Goal: Complete application form

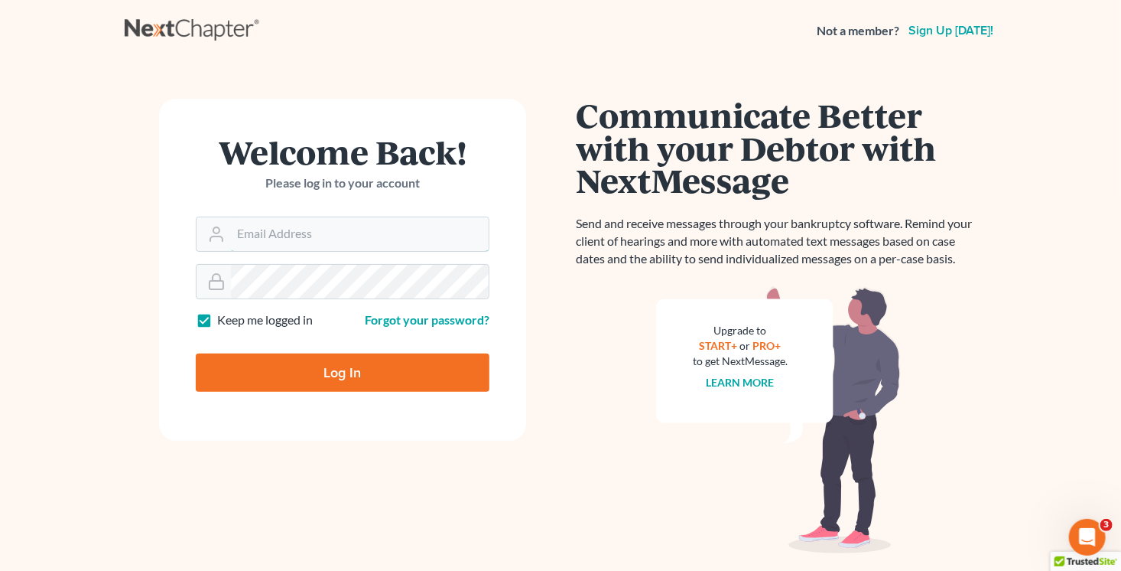
type input "[PERSON_NAME][EMAIL_ADDRESS][DOMAIN_NAME]"
click at [441, 386] on input "Log In" at bounding box center [343, 372] width 294 height 38
type input "Thinking..."
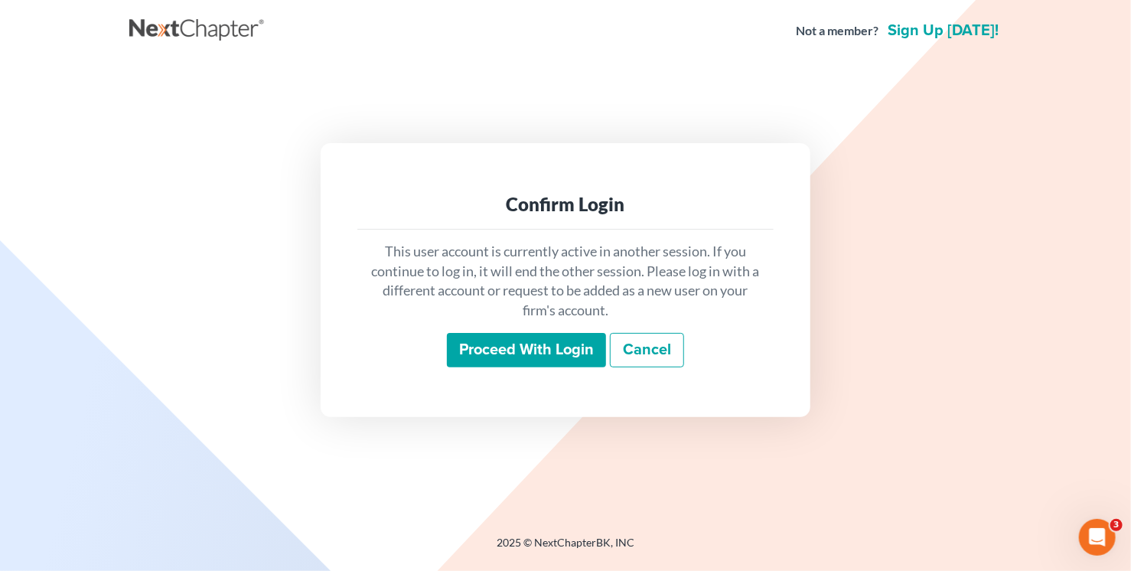
click at [542, 362] on input "Proceed with login" at bounding box center [526, 350] width 159 height 35
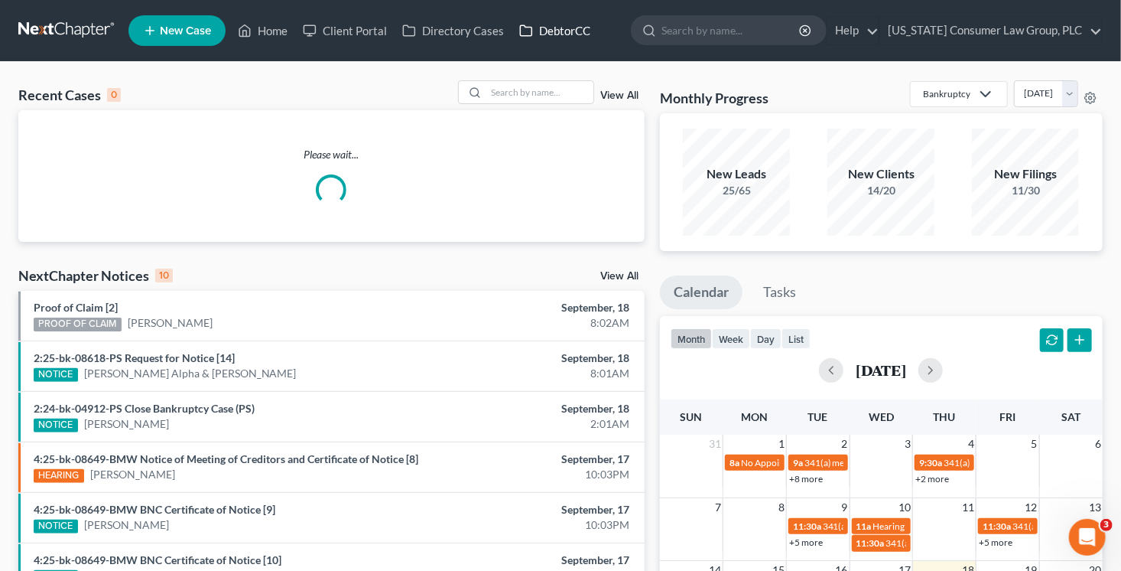
click at [570, 34] on link "DebtorCC" at bounding box center [555, 31] width 86 height 28
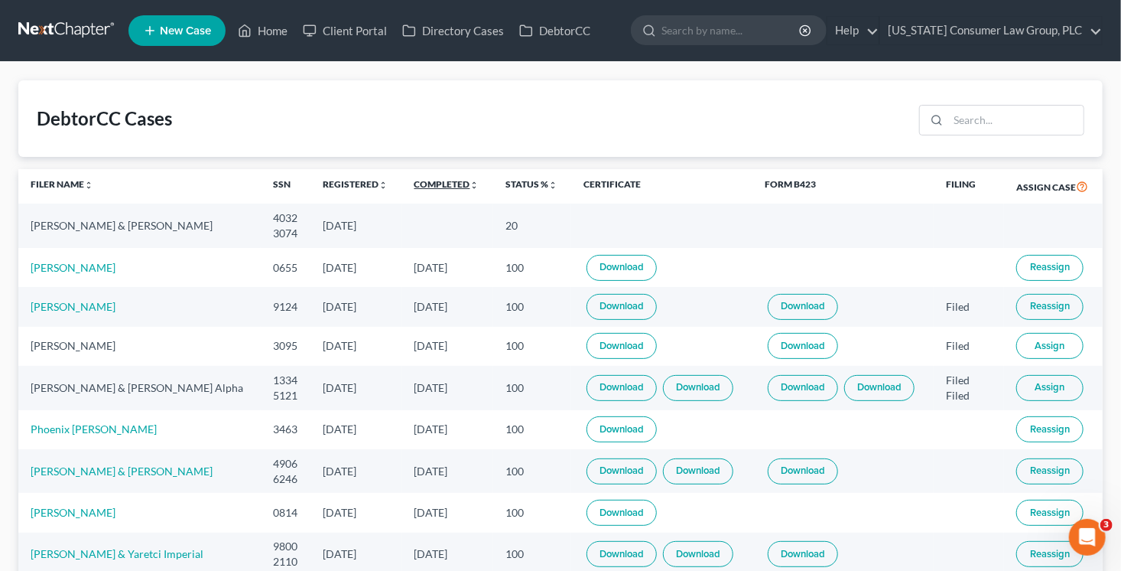
click at [468, 186] on link "Completed unfold_more expand_more expand_less" at bounding box center [447, 183] width 65 height 11
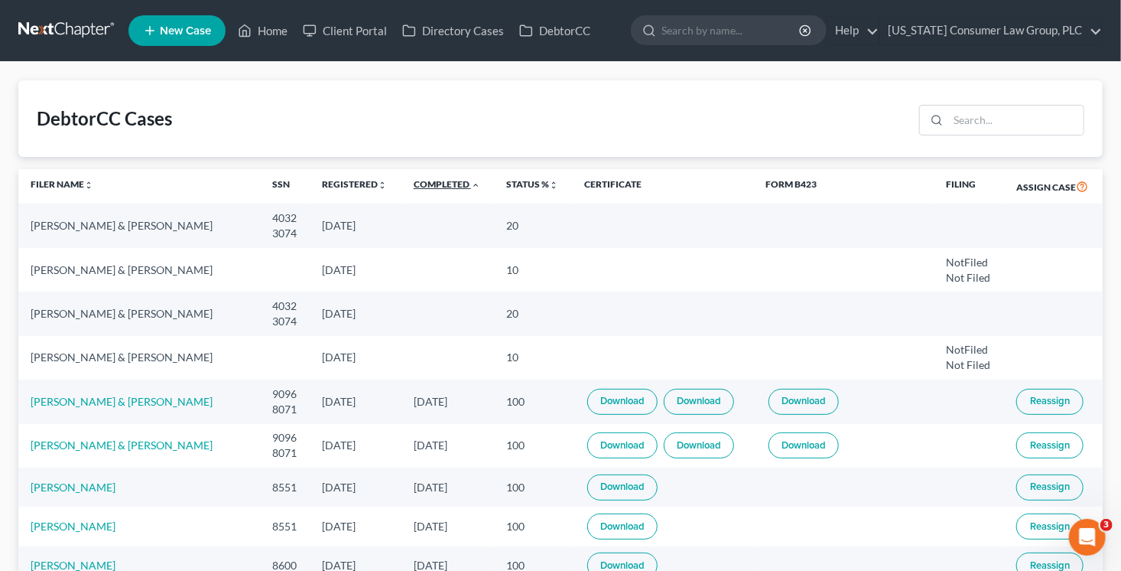
click at [468, 186] on link "Completed unfold_more expand_more expand_less" at bounding box center [447, 183] width 67 height 11
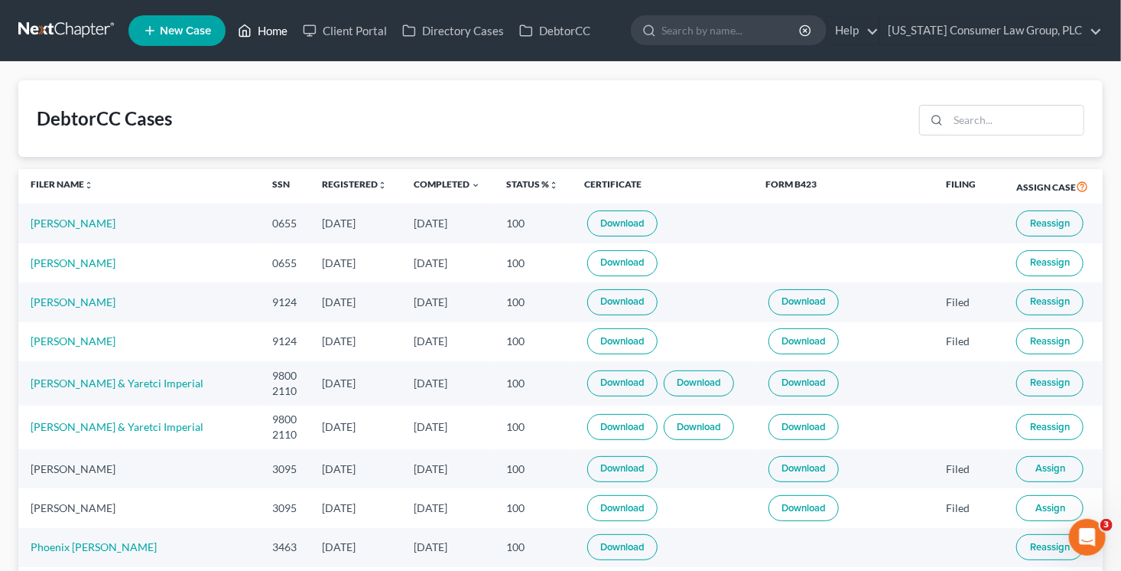
click at [281, 31] on link "Home" at bounding box center [262, 31] width 65 height 28
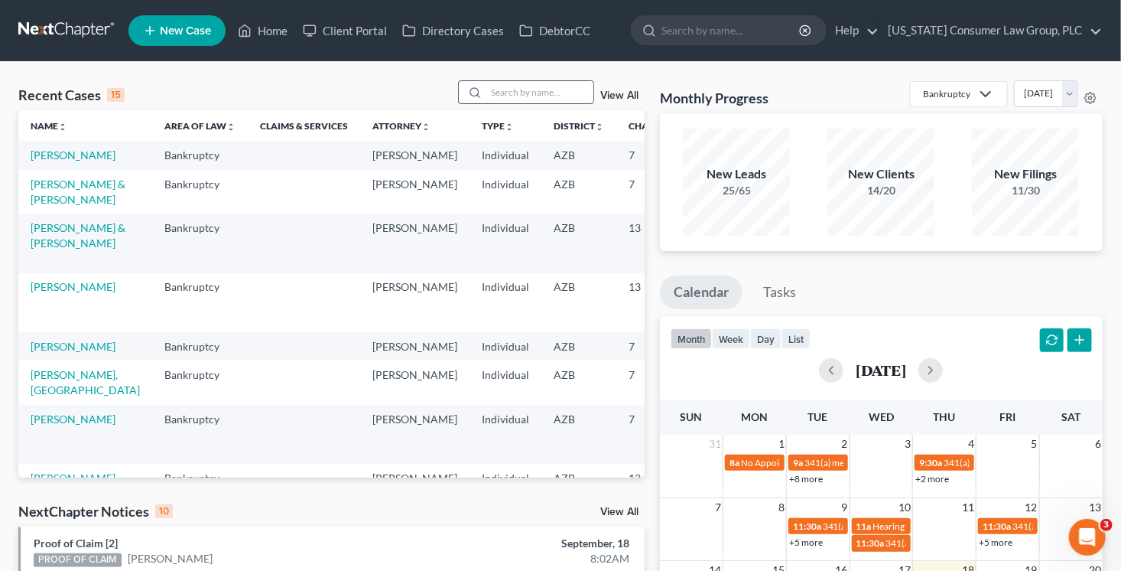
click at [516, 90] on input "search" at bounding box center [539, 92] width 107 height 22
type input "kelsey"
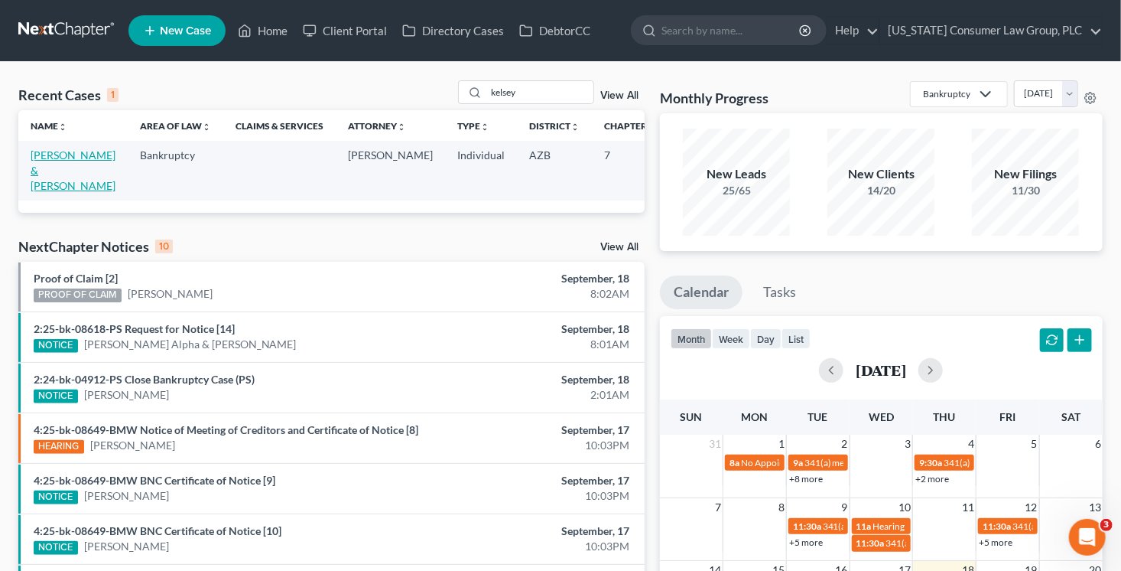
click at [34, 188] on link "[PERSON_NAME] & [PERSON_NAME]" at bounding box center [73, 170] width 85 height 44
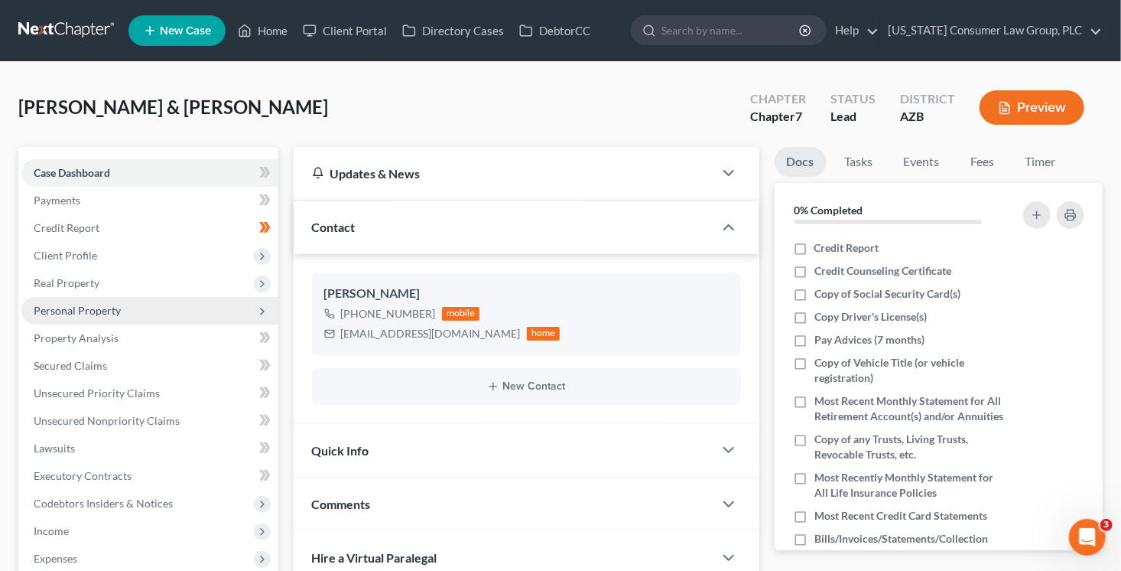
click at [118, 299] on span "Personal Property" at bounding box center [149, 311] width 257 height 28
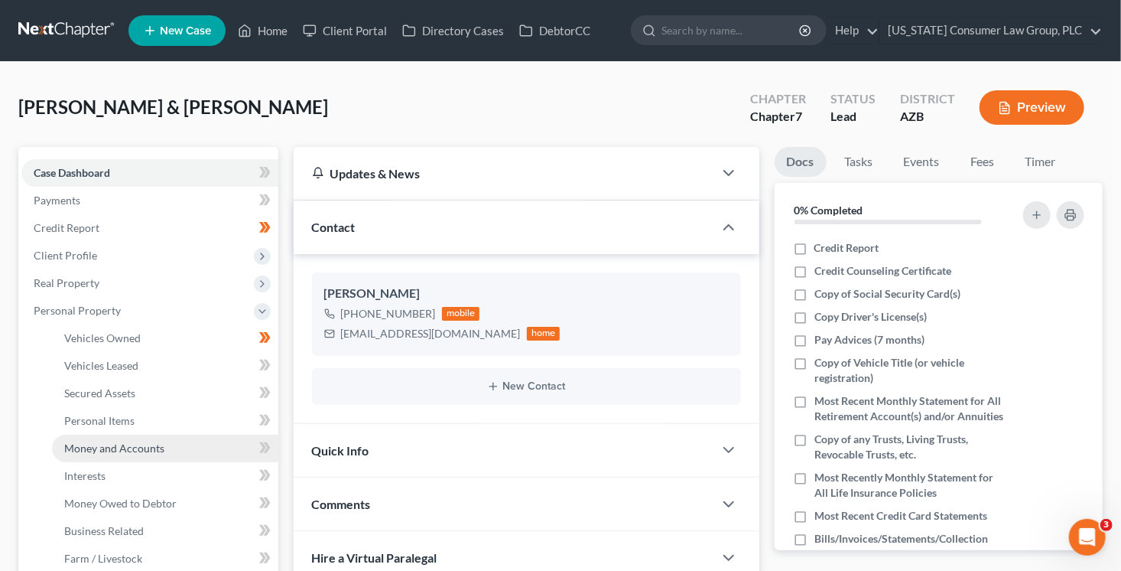
click at [141, 440] on link "Money and Accounts" at bounding box center [165, 448] width 226 height 28
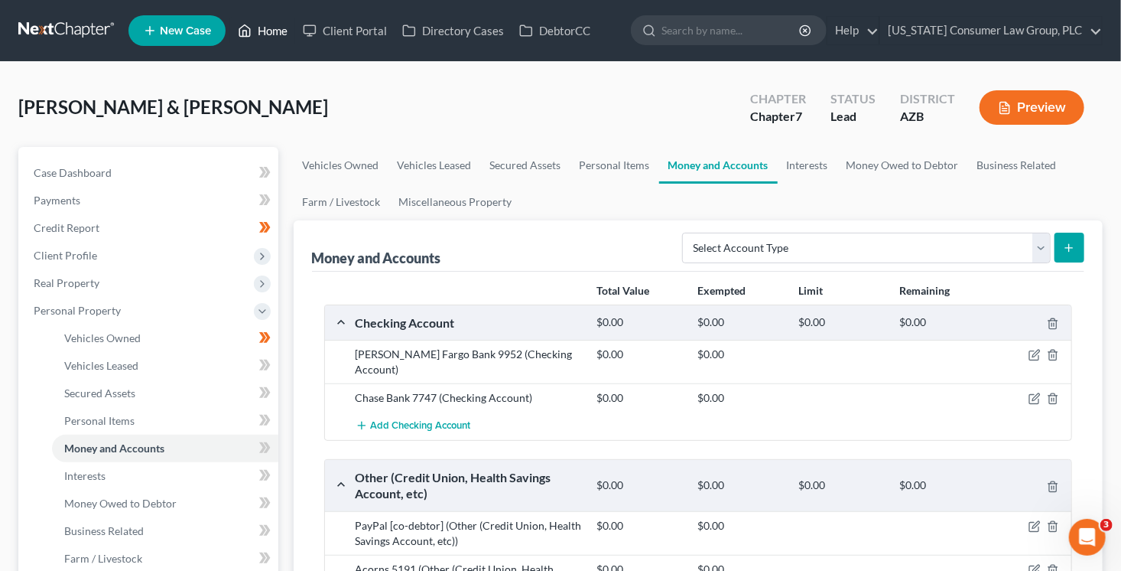
click at [265, 31] on link "Home" at bounding box center [262, 31] width 65 height 28
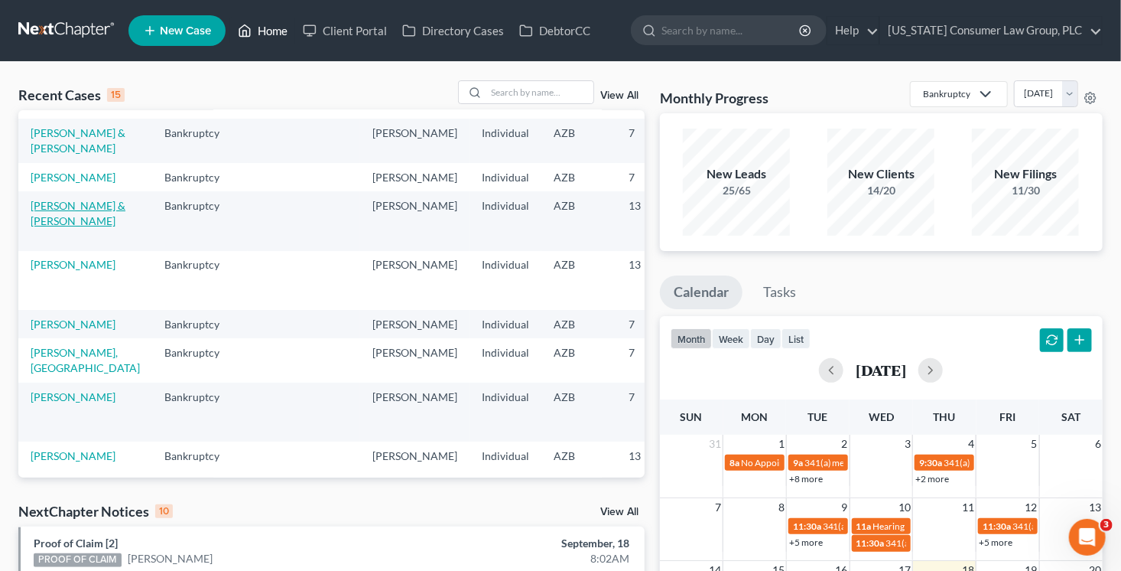
scroll to position [37, 0]
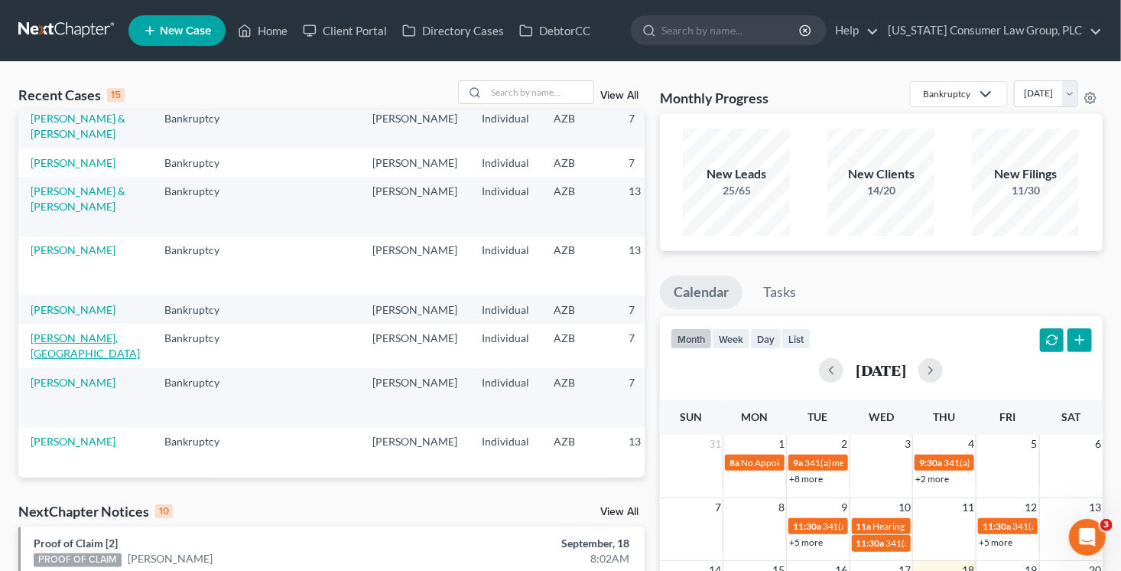
click at [45, 360] on link "[PERSON_NAME], [GEOGRAPHIC_DATA]" at bounding box center [85, 345] width 109 height 28
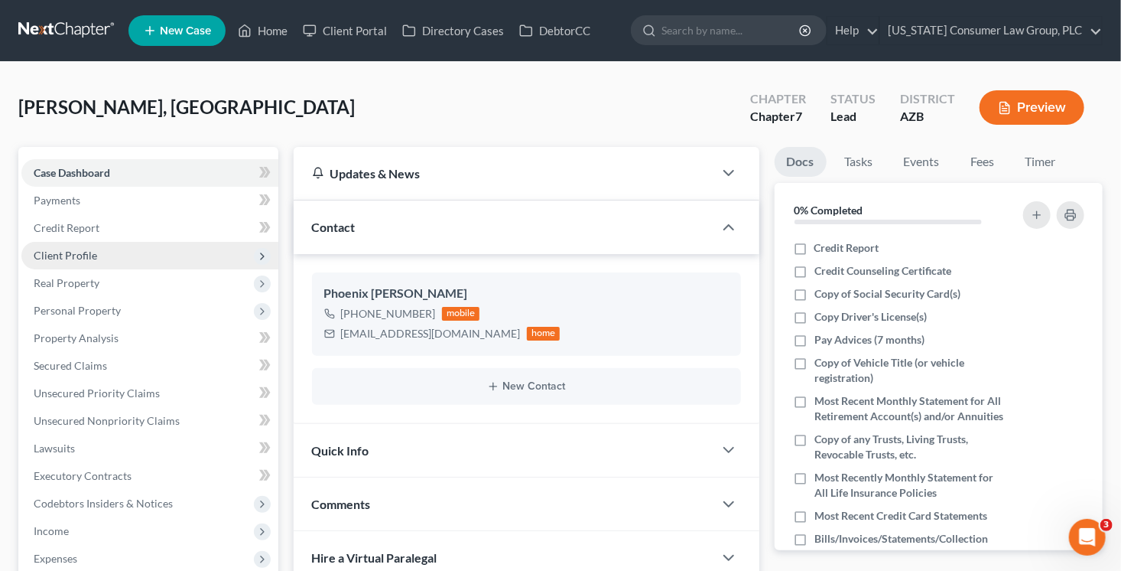
click at [106, 255] on span "Client Profile" at bounding box center [149, 256] width 257 height 28
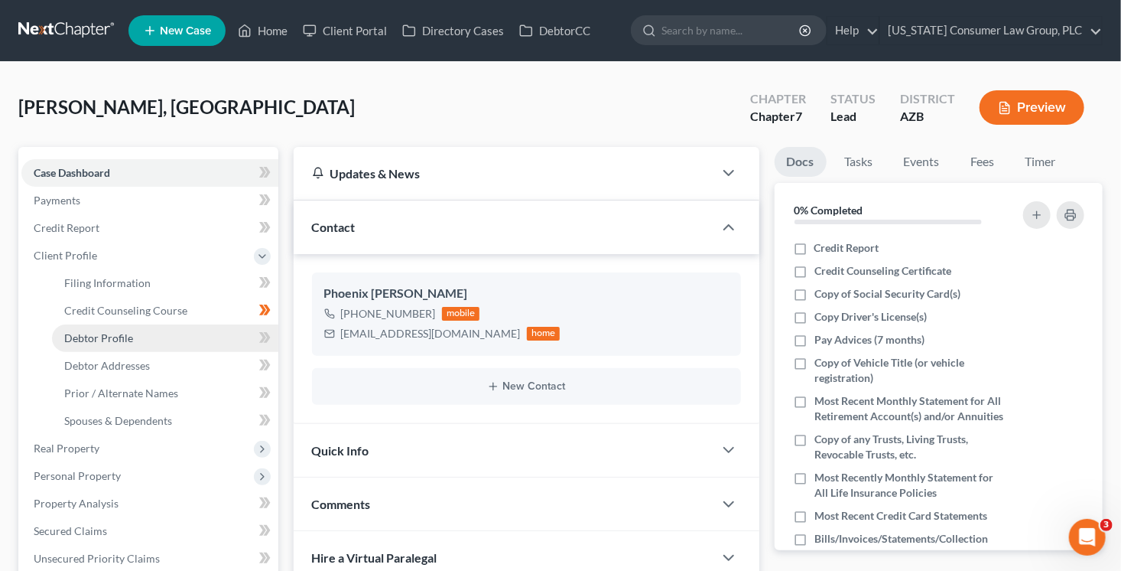
click at [148, 340] on link "Debtor Profile" at bounding box center [165, 338] width 226 height 28
select select "0"
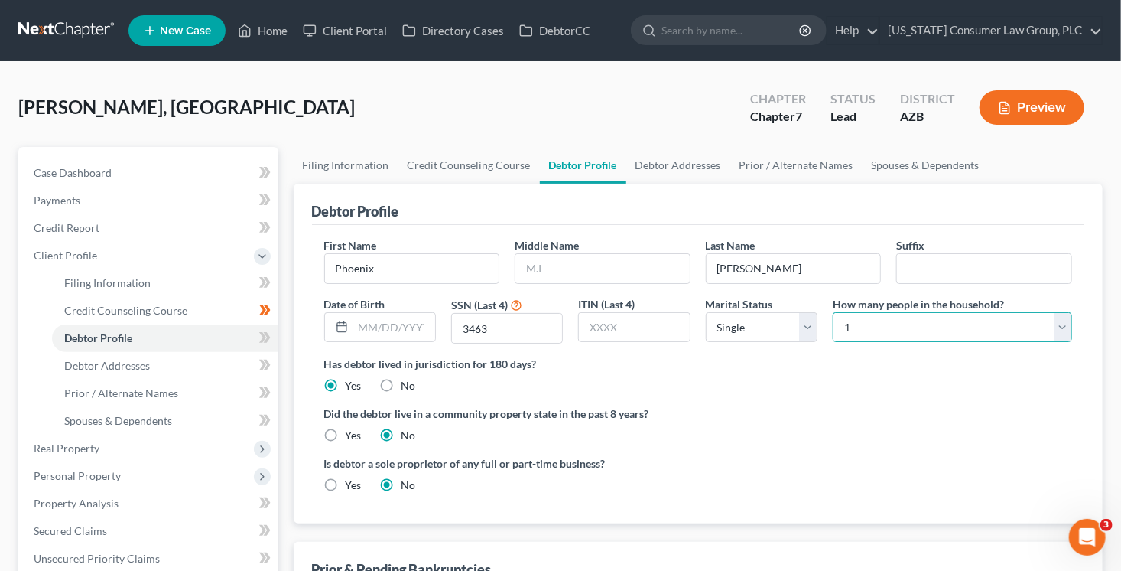
click at [848, 330] on select "Select 1 2 3 4 5 6 7 8 9 10 11 12 13 14 15 16 17 18 19 20" at bounding box center [952, 327] width 239 height 31
select select "2"
click at [833, 312] on select "Select 1 2 3 4 5 6 7 8 9 10 11 12 13 14 15 16 17 18 19 20" at bounding box center [952, 327] width 239 height 31
click at [916, 164] on link "Spouses & Dependents" at bounding box center [926, 165] width 126 height 37
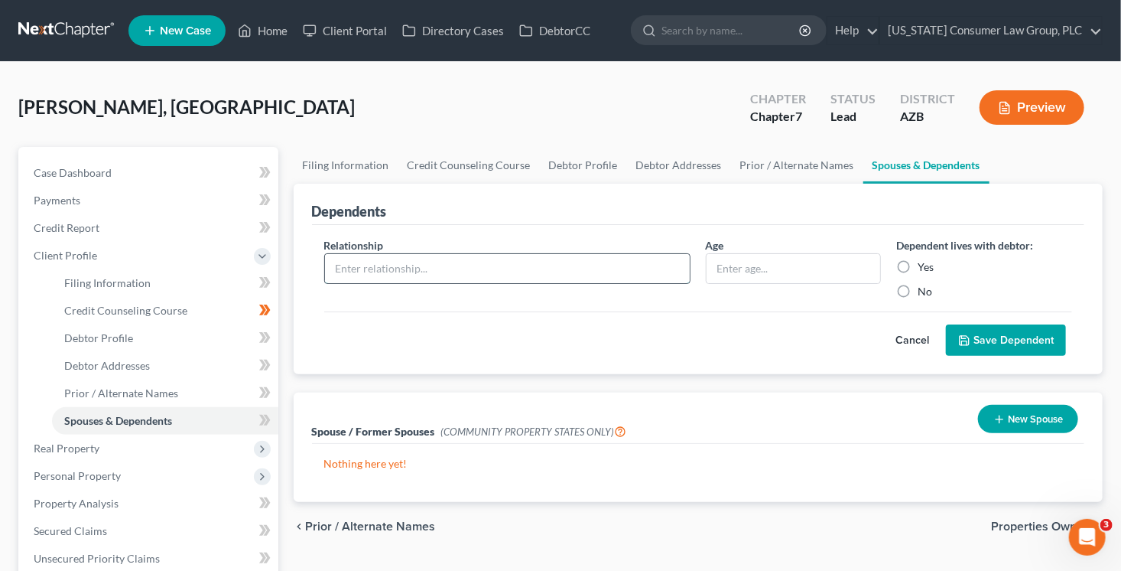
click at [533, 255] on input "text" at bounding box center [507, 268] width 365 height 29
type input "Grandmother"
type input "66"
click at [921, 268] on label "Yes" at bounding box center [926, 266] width 16 height 15
click at [924, 268] on input "Yes" at bounding box center [929, 264] width 10 height 10
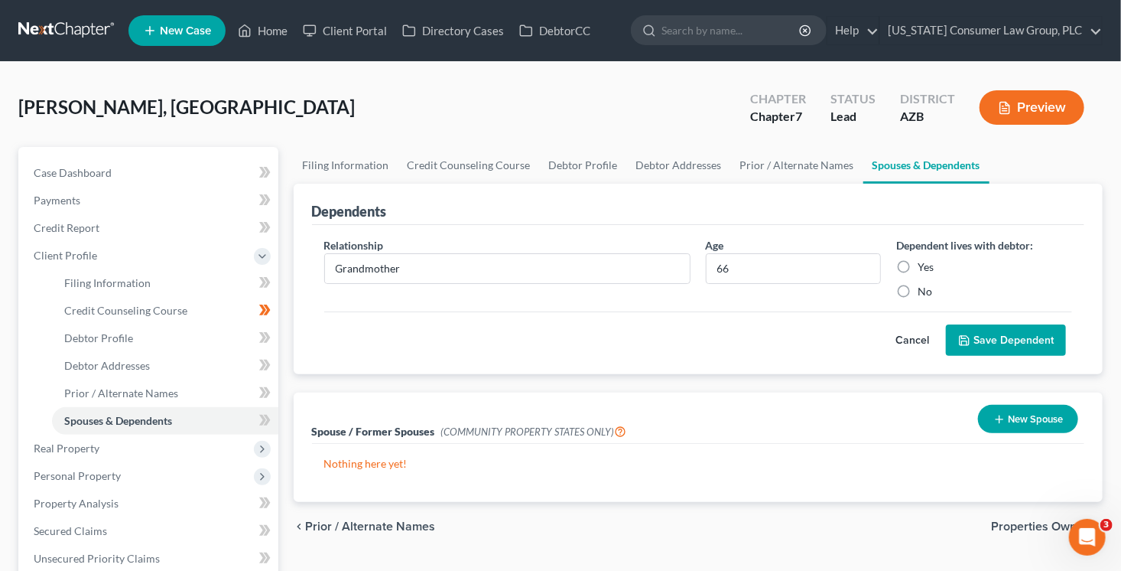
radio input "true"
click at [997, 343] on button "Save Dependent" at bounding box center [1006, 340] width 120 height 32
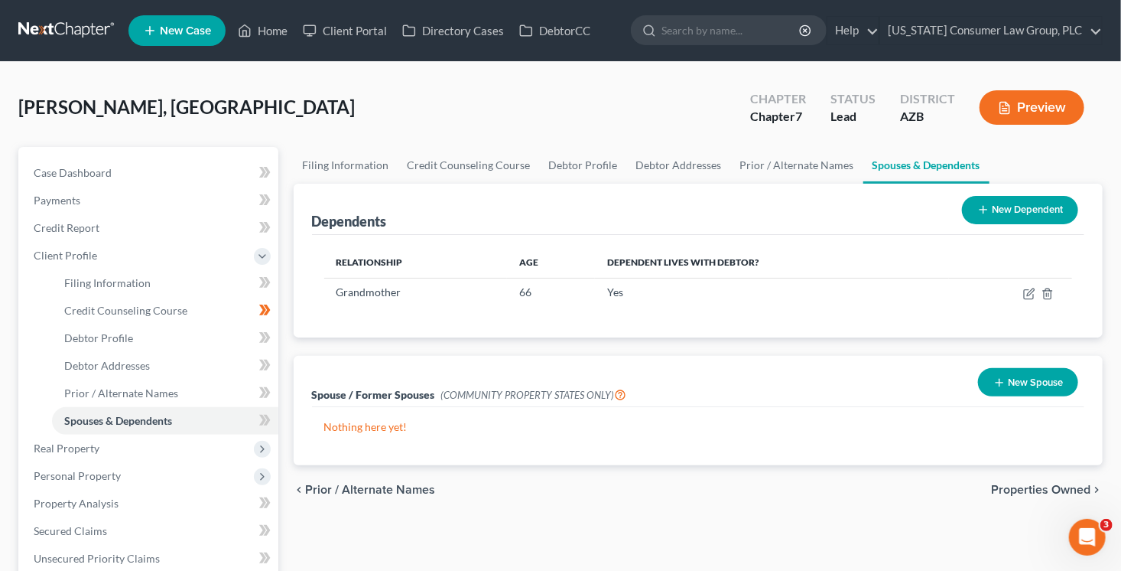
click at [1013, 219] on button "New Dependent" at bounding box center [1020, 210] width 116 height 28
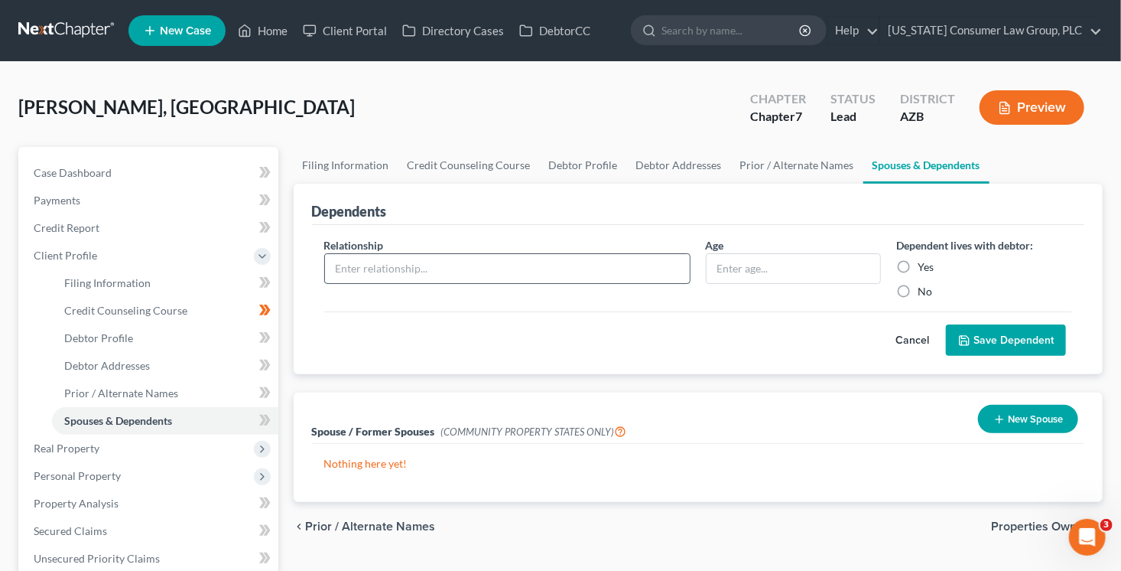
click at [466, 262] on input "text" at bounding box center [507, 268] width 365 height 29
type input "Uncle"
type input "42"
click at [935, 268] on div "Yes" at bounding box center [984, 266] width 176 height 15
click at [921, 265] on label "Yes" at bounding box center [926, 266] width 16 height 15
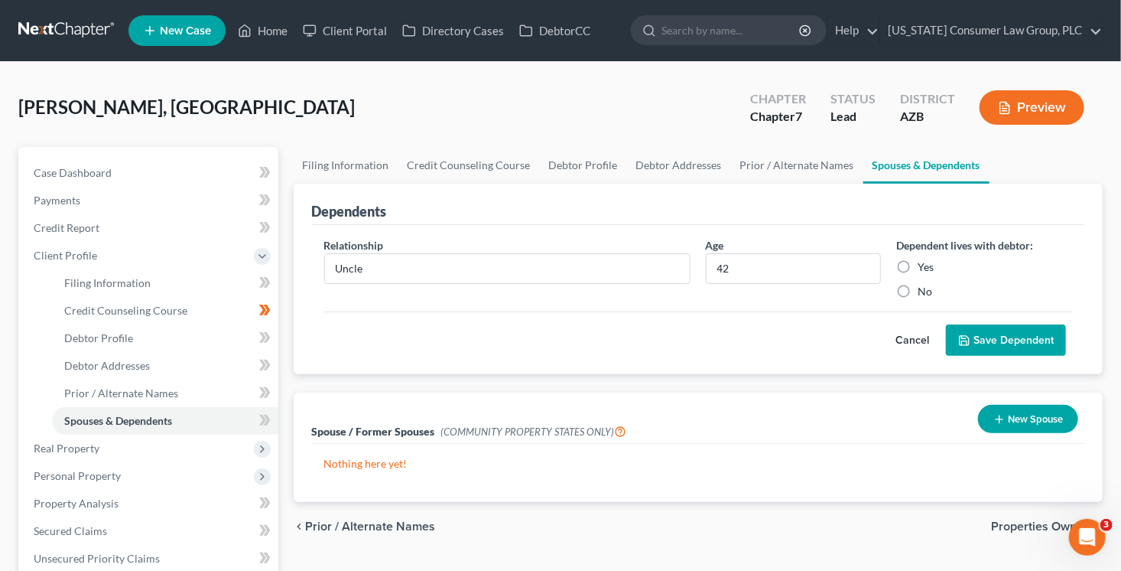
click at [924, 265] on input "Yes" at bounding box center [929, 264] width 10 height 10
radio input "true"
click at [1007, 340] on button "Save Dependent" at bounding box center [1006, 340] width 120 height 32
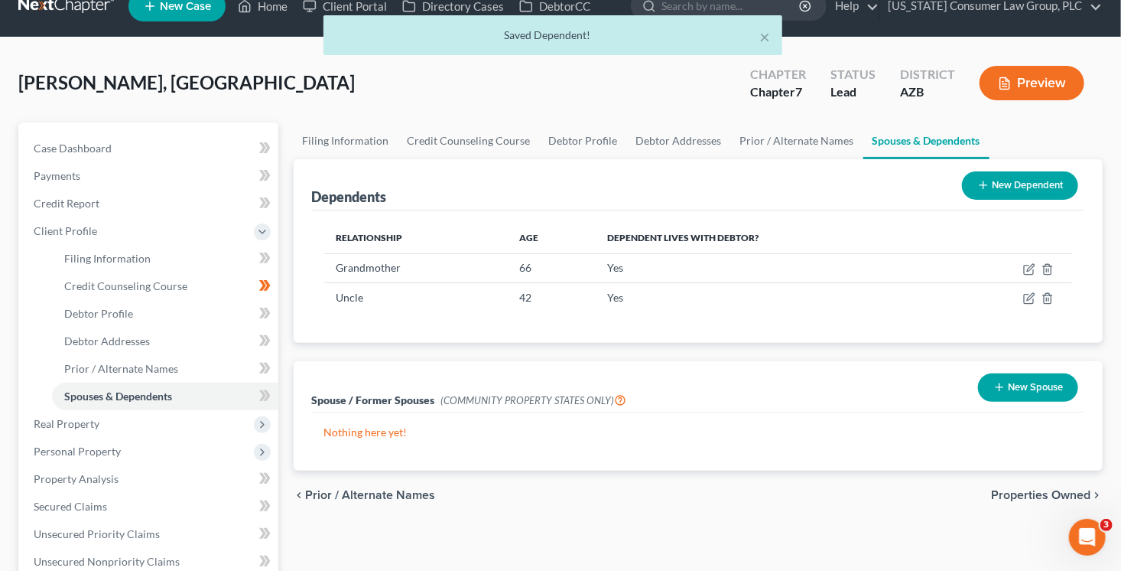
scroll to position [39, 0]
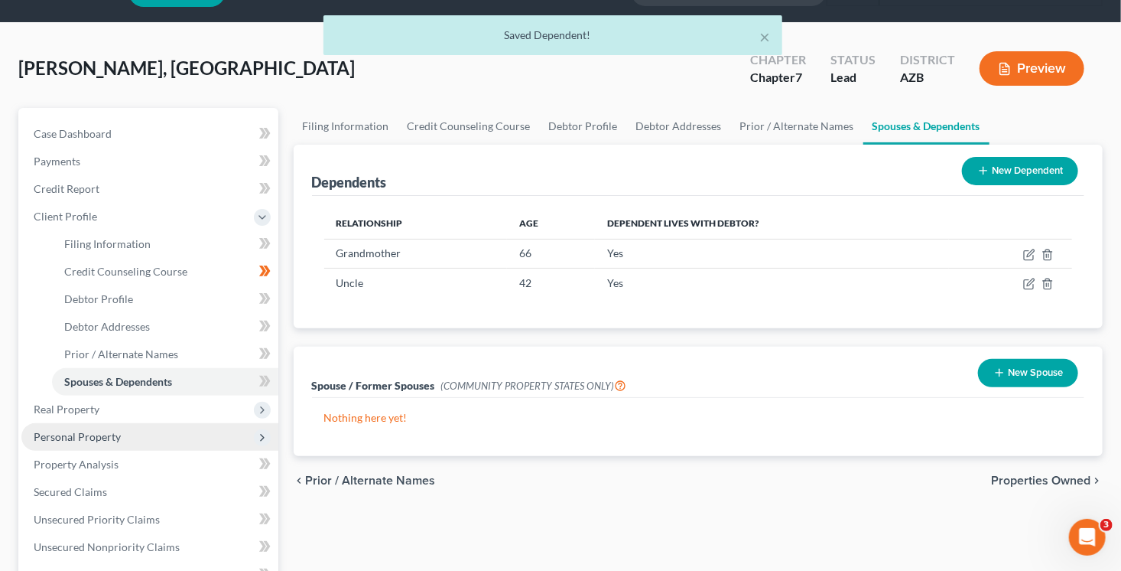
click at [107, 434] on span "Personal Property" at bounding box center [77, 436] width 87 height 13
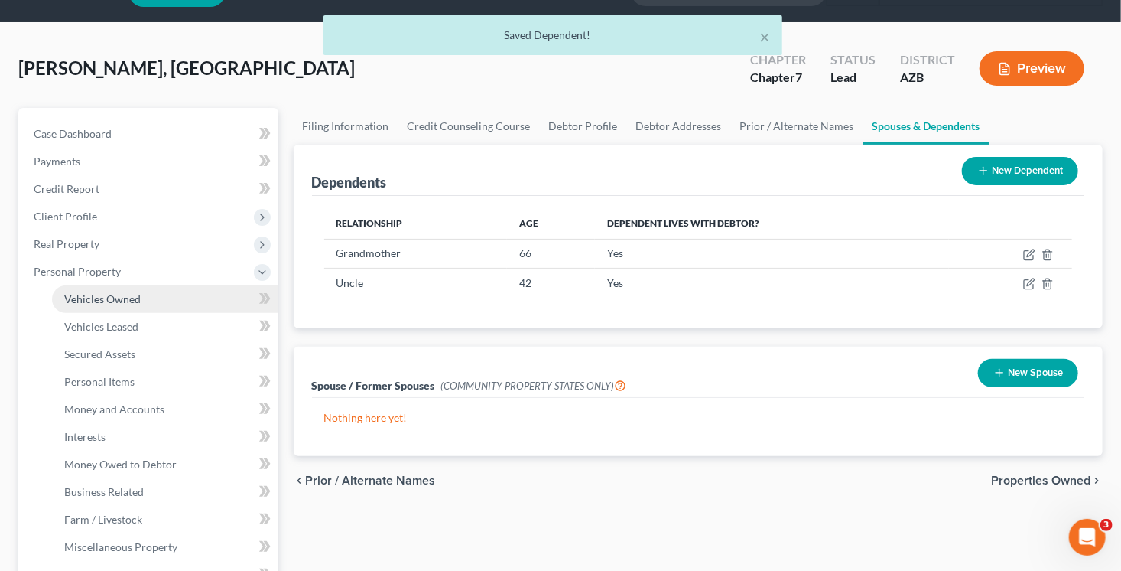
click at [149, 294] on link "Vehicles Owned" at bounding box center [165, 299] width 226 height 28
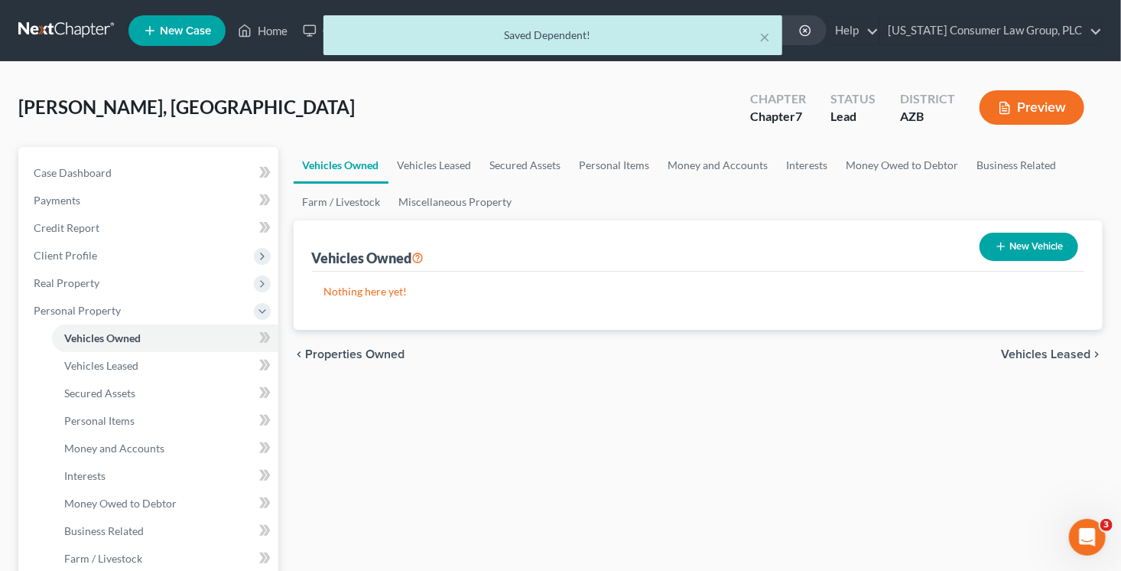
click at [1069, 240] on button "New Vehicle" at bounding box center [1029, 247] width 99 height 28
select select "0"
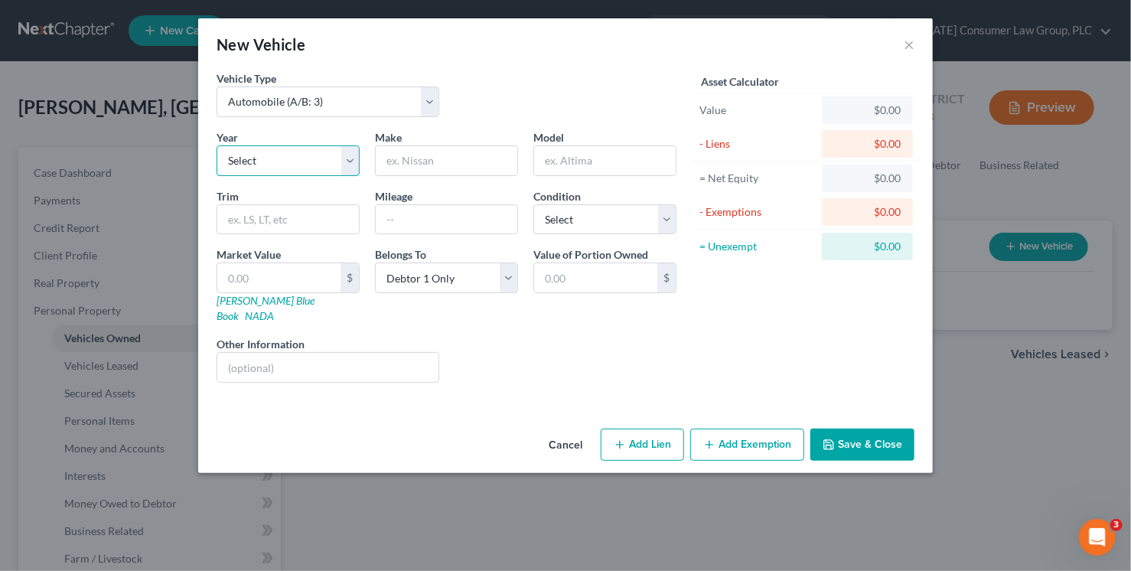
click at [269, 155] on select "Select 2026 2025 2024 2023 2022 2021 2020 2019 2018 2017 2016 2015 2014 2013 20…" at bounding box center [287, 160] width 143 height 31
select select "18"
click at [216, 145] on select "Select 2026 2025 2024 2023 2022 2021 2020 2019 2018 2017 2016 2015 2014 2013 20…" at bounding box center [287, 160] width 143 height 31
click at [417, 165] on input "text" at bounding box center [447, 160] width 142 height 29
type input "Ford"
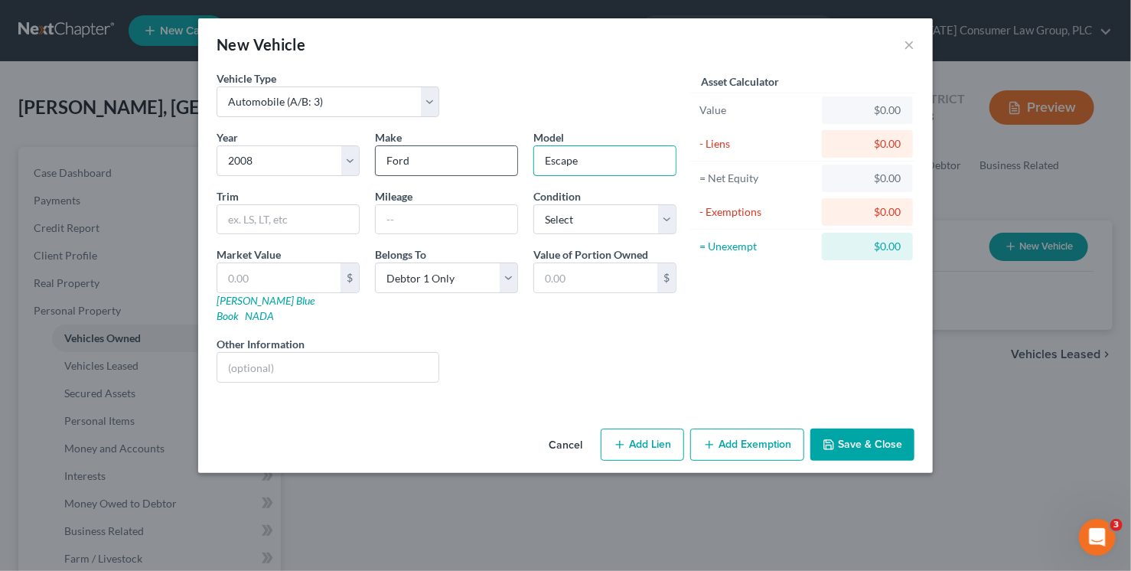
type input "Escape"
type input "211319"
click at [252, 301] on link "[PERSON_NAME] Blue Book" at bounding box center [265, 308] width 98 height 28
click at [285, 275] on input "text" at bounding box center [278, 277] width 123 height 29
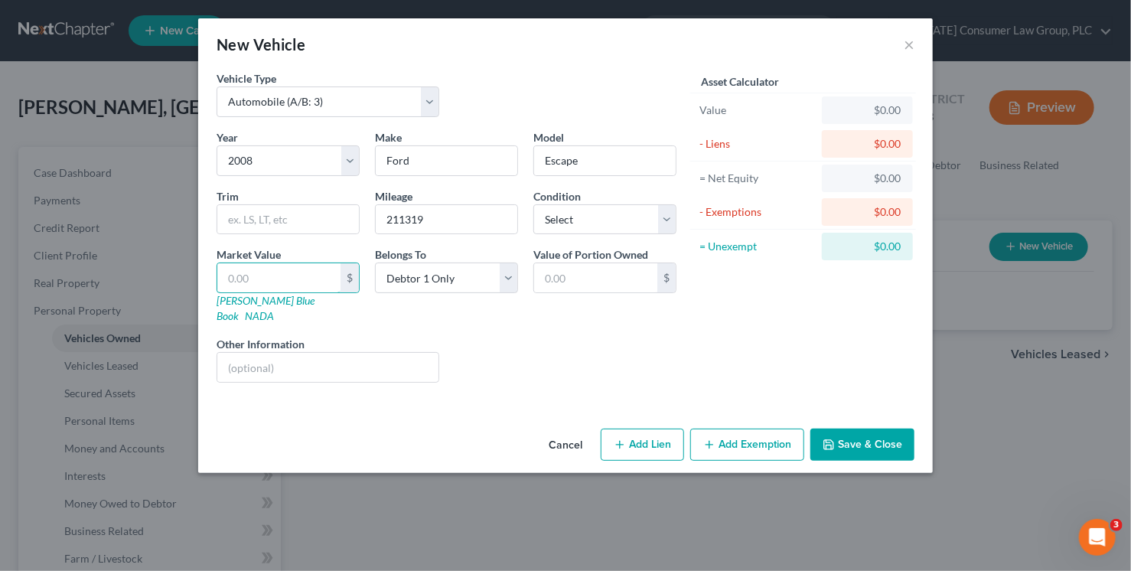
type input "2"
type input "2.00"
type input "25"
type input "25.00"
type input "250"
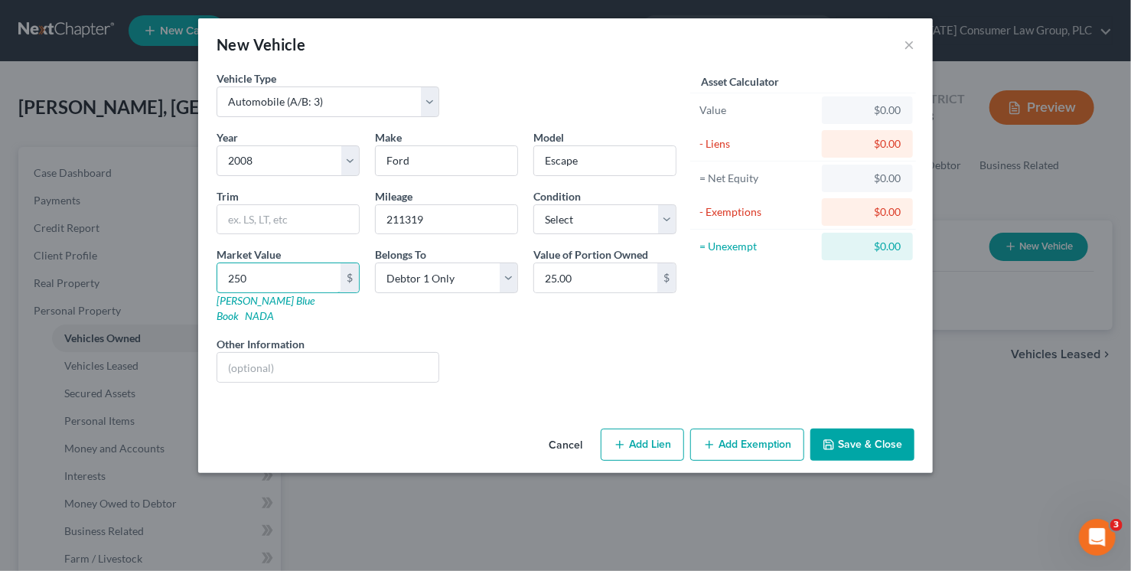
type input "250.00"
type input "250"
click at [788, 428] on button "Add Exemption" at bounding box center [747, 444] width 114 height 32
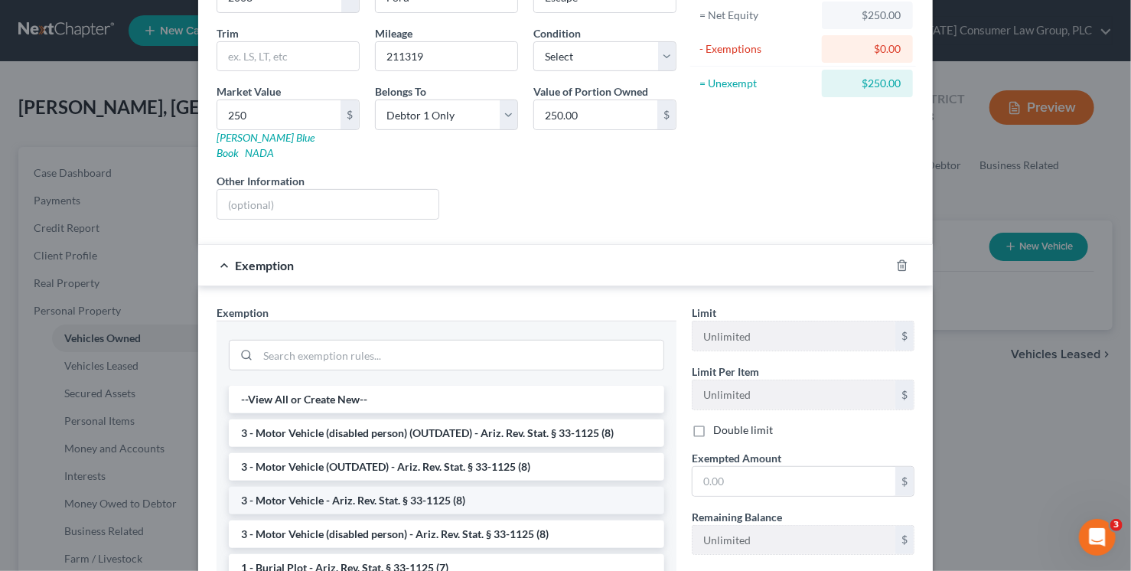
scroll to position [164, 0]
drag, startPoint x: 363, startPoint y: 490, endPoint x: 600, endPoint y: 486, distance: 236.4
click at [363, 490] on li "3 - Motor Vehicle - Ariz. Rev. Stat. § 33-1125 (8)" at bounding box center [446, 499] width 435 height 28
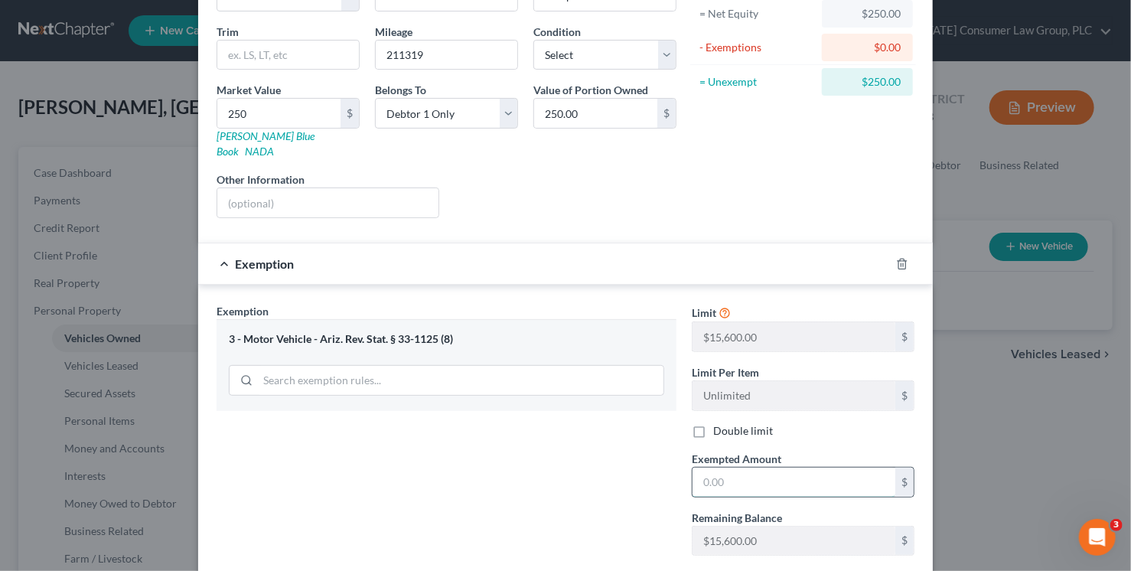
click at [727, 467] on input "text" at bounding box center [793, 481] width 203 height 29
type input "250"
click at [591, 469] on div "Exemption Set must be selected for CA. Exemption * 3 - Motor Vehicle - Ariz. Re…" at bounding box center [446, 435] width 475 height 265
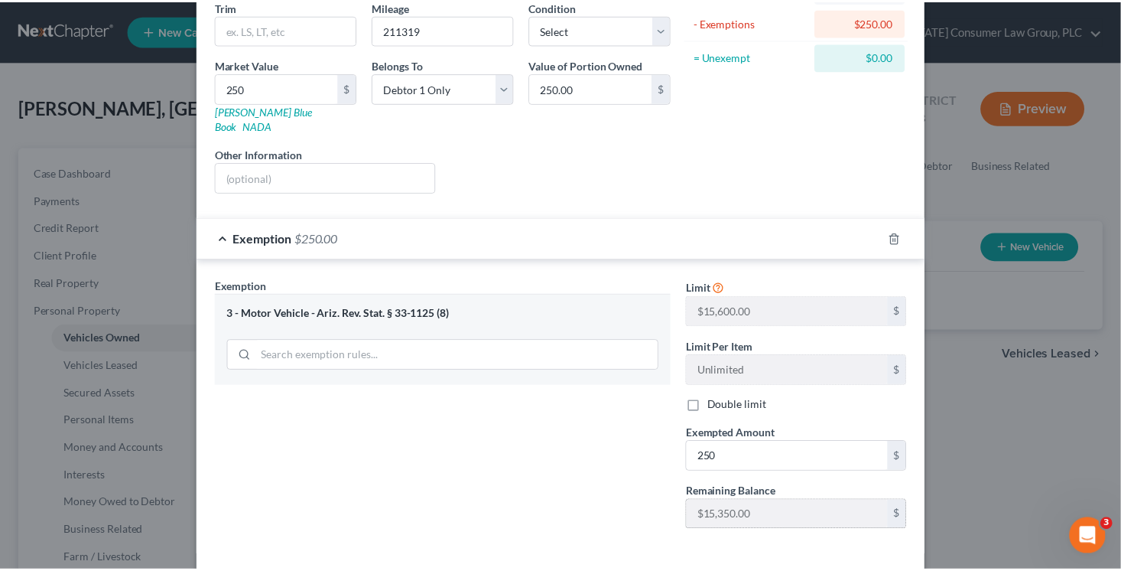
scroll to position [239, 0]
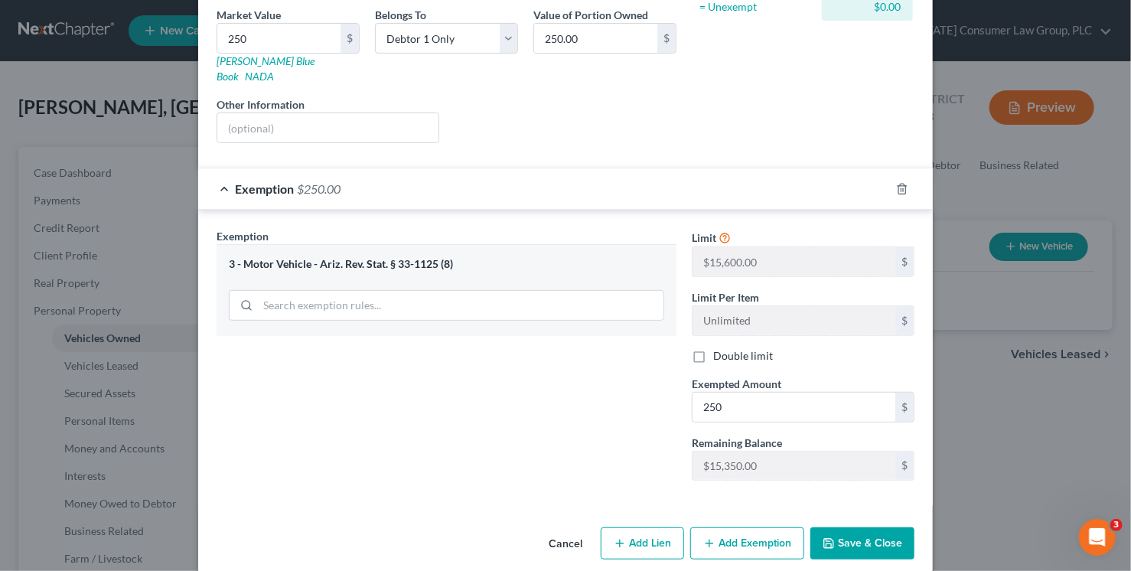
click at [891, 527] on button "Save & Close" at bounding box center [862, 543] width 104 height 32
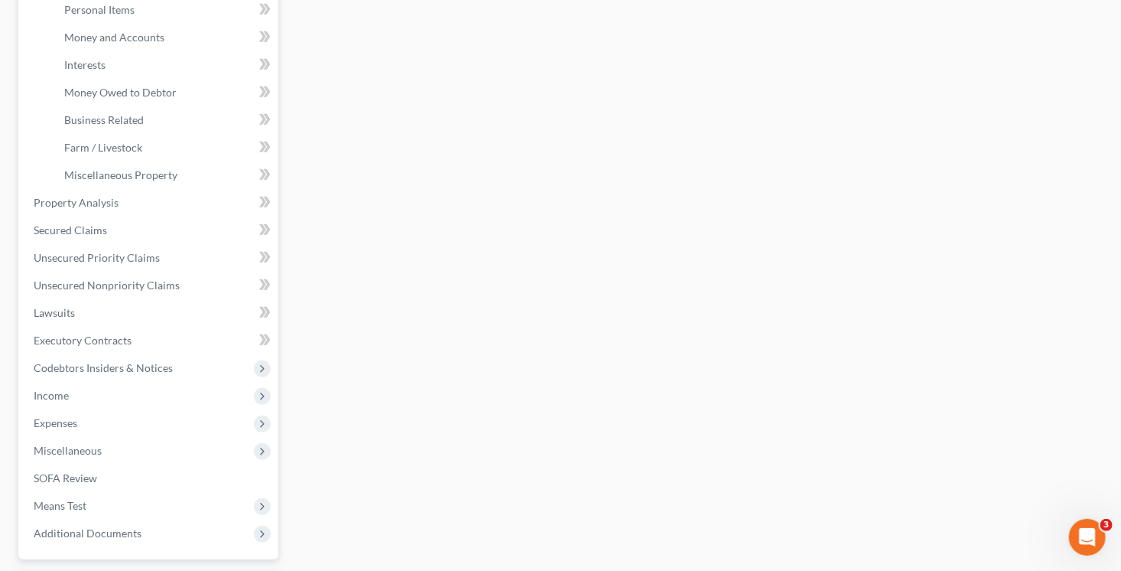
scroll to position [473, 0]
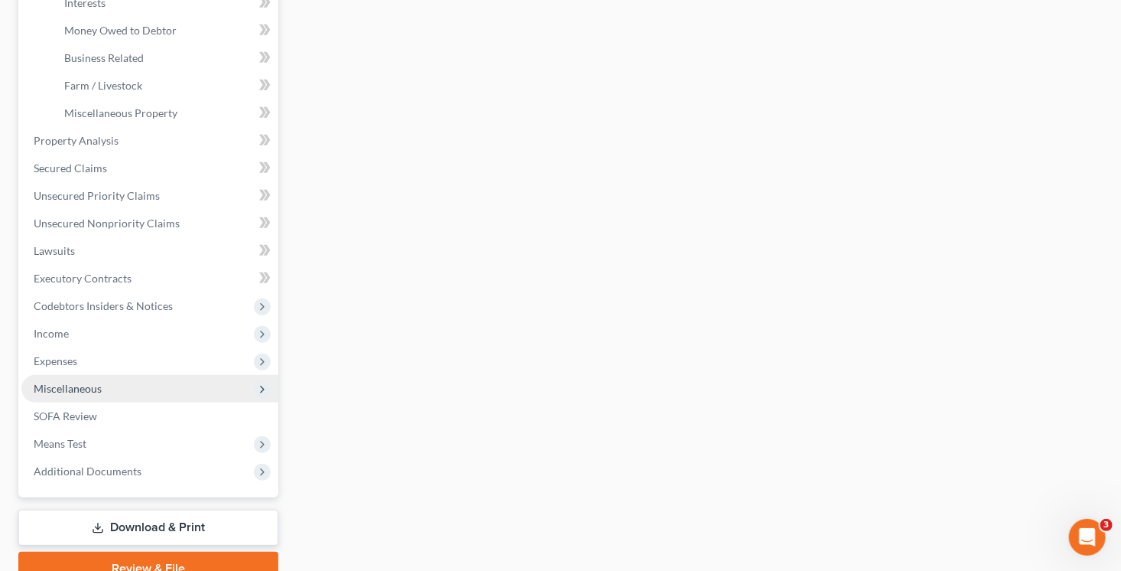
click at [84, 386] on span "Miscellaneous" at bounding box center [68, 388] width 68 height 13
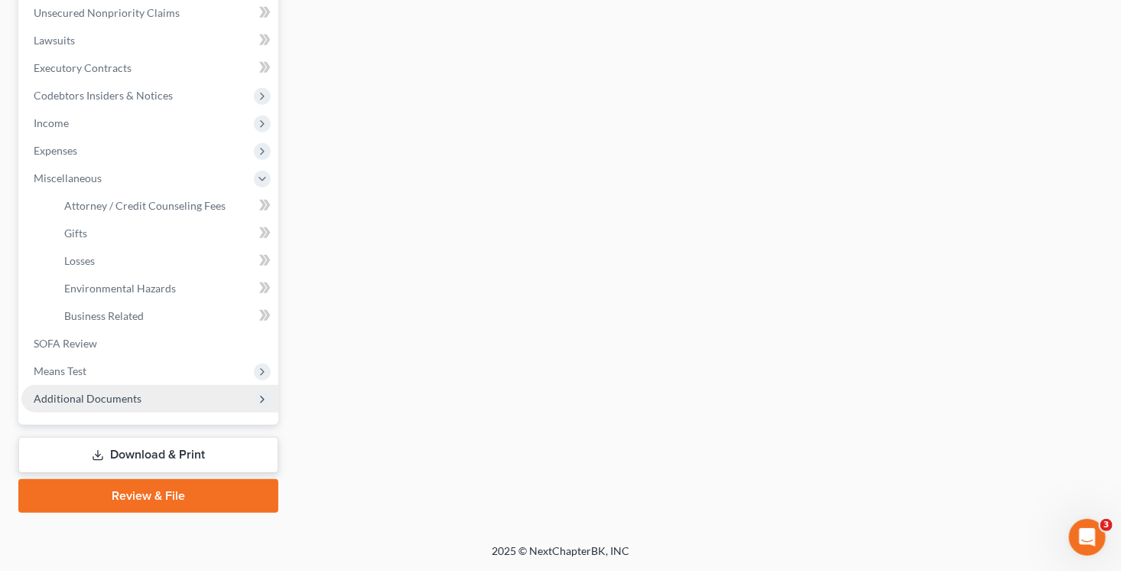
scroll to position [406, 0]
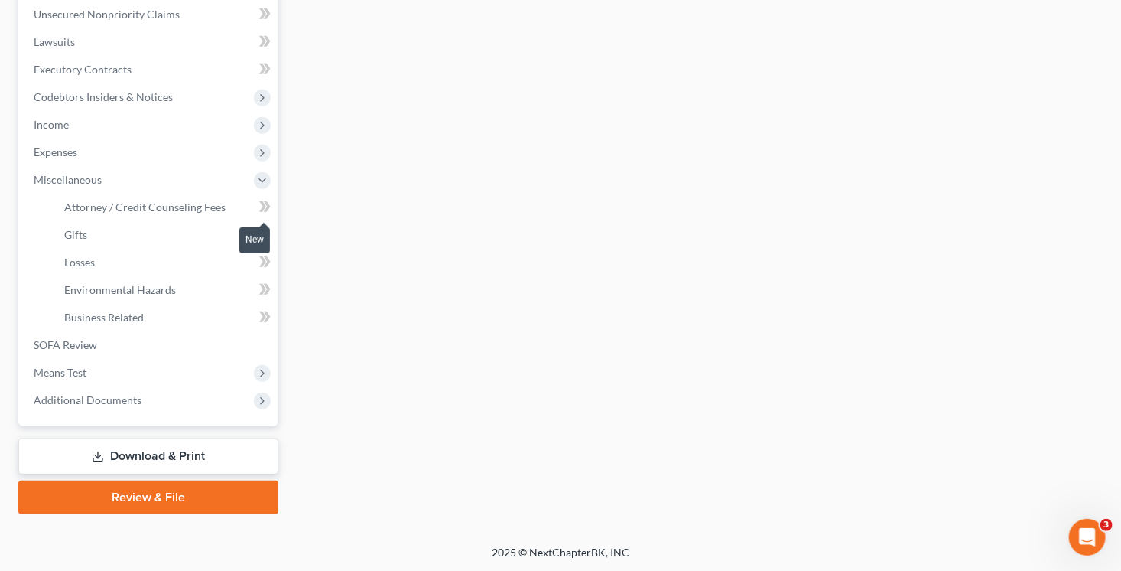
drag, startPoint x: 265, startPoint y: 198, endPoint x: 265, endPoint y: 210, distance: 11.5
click at [265, 203] on icon at bounding box center [264, 206] width 11 height 19
click at [265, 210] on icon at bounding box center [266, 206] width 7 height 11
click at [210, 210] on span "Attorney / Credit Counseling Fees" at bounding box center [144, 206] width 161 height 13
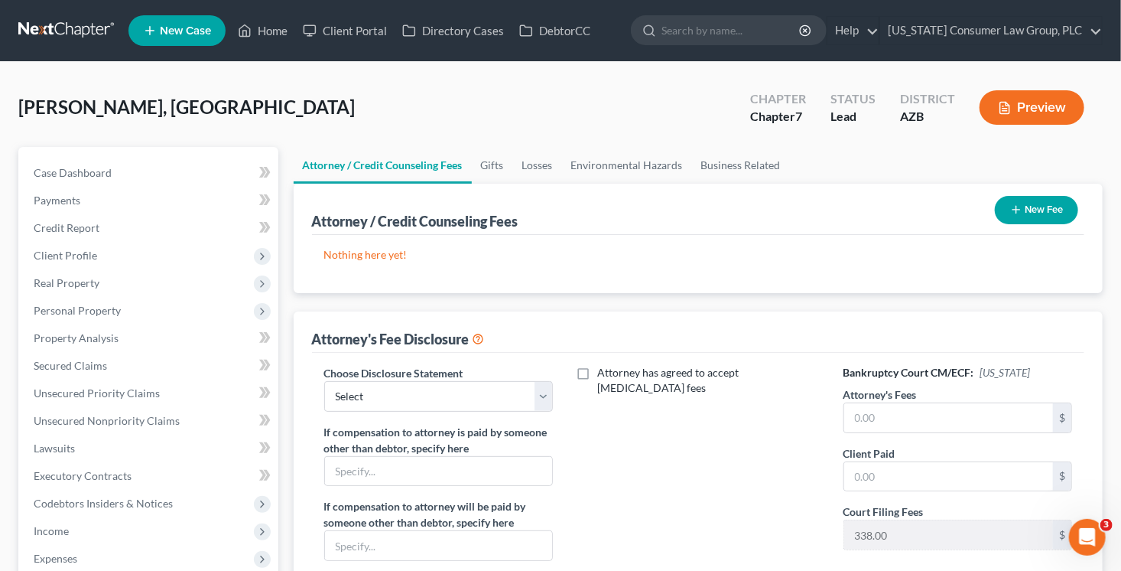
click at [1033, 207] on button "New Fee" at bounding box center [1036, 210] width 83 height 28
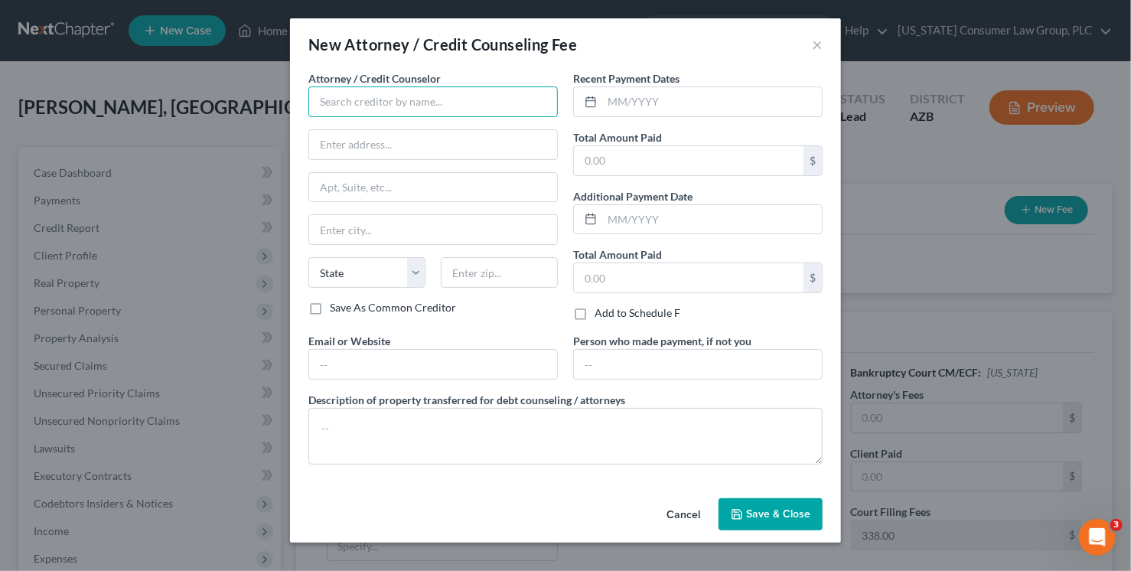
click at [385, 105] on input "text" at bounding box center [432, 101] width 249 height 31
type input "[US_STATE] Consumer Law Group, PLC"
type input "[STREET_ADDRESS][PERSON_NAME]"
type input "[PERSON_NAME]"
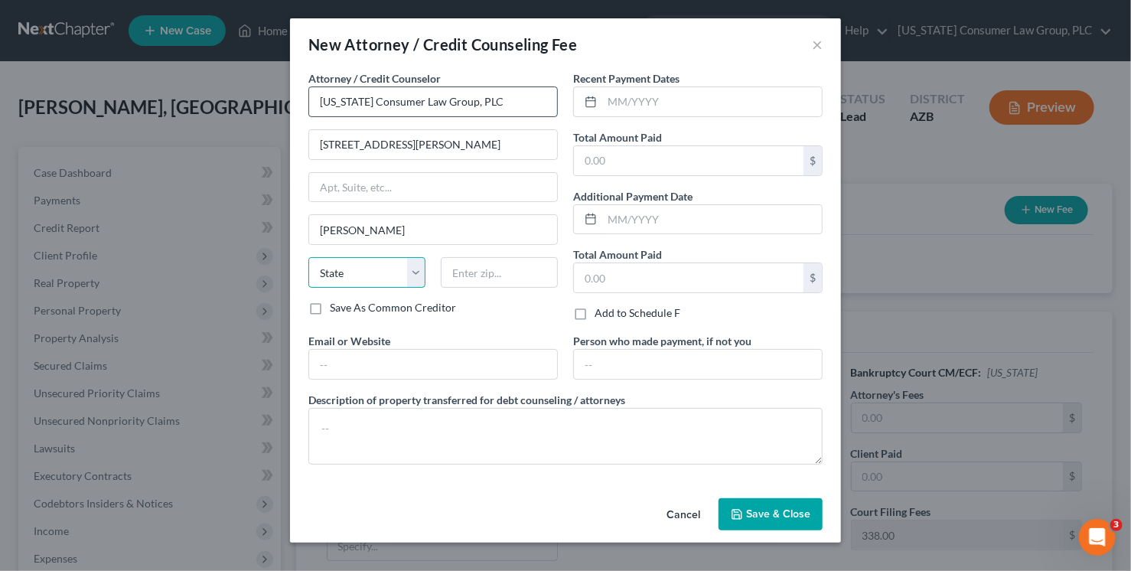
select select "3"
type input "85286"
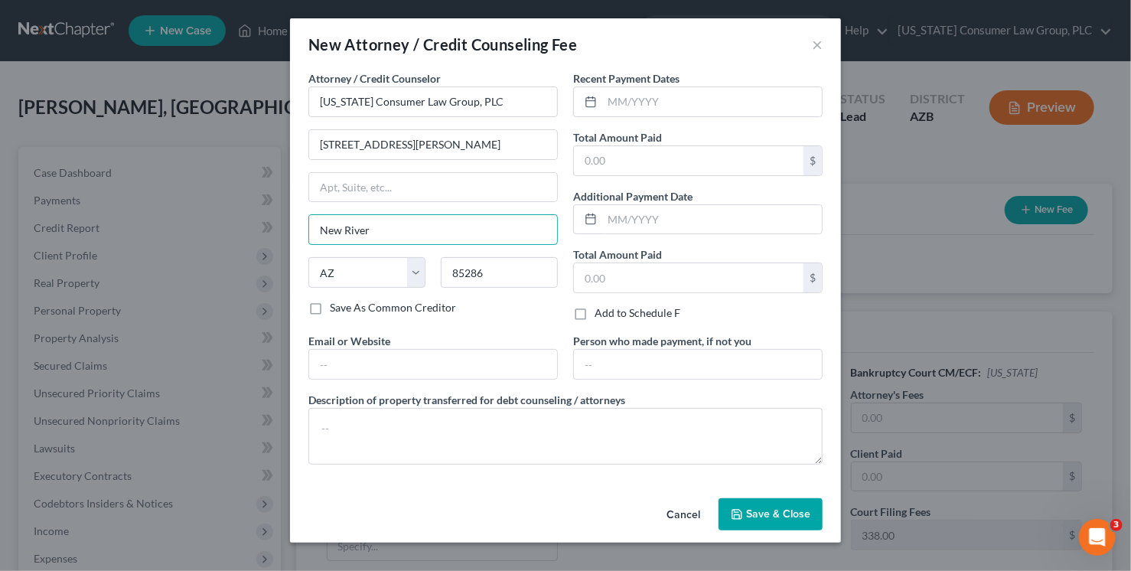
drag, startPoint x: 405, startPoint y: 234, endPoint x: 290, endPoint y: 215, distance: 116.3
click at [292, 217] on div "Attorney / Credit Counselor * [US_STATE] Consumer Law Group, PLC [STREET_ADDRES…" at bounding box center [565, 280] width 551 height 421
type input "[PERSON_NAME]"
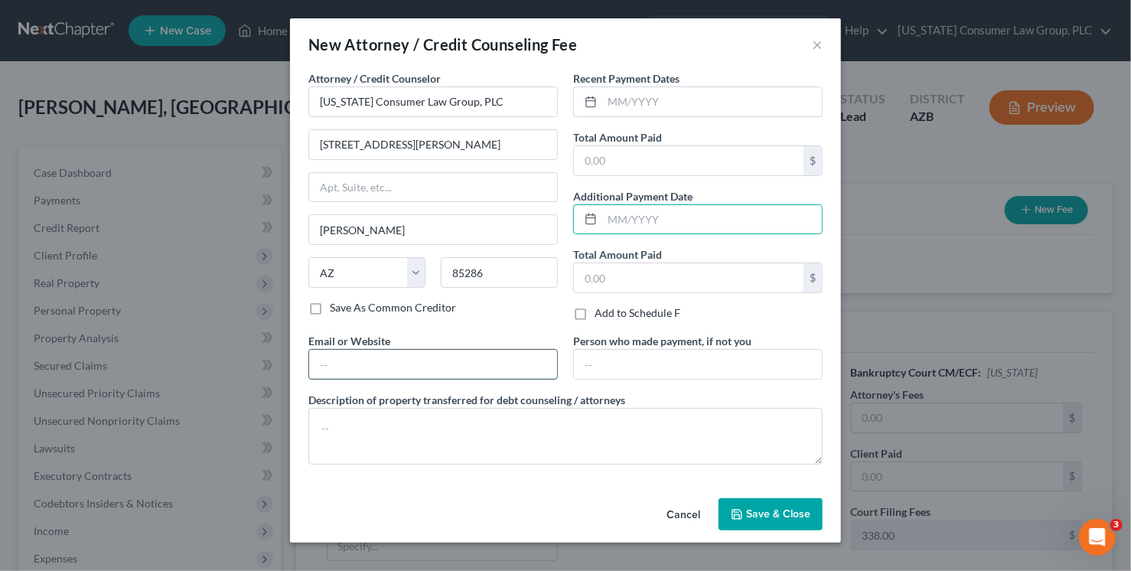
click at [325, 356] on input "text" at bounding box center [433, 364] width 248 height 29
type input "[DOMAIN_NAME]"
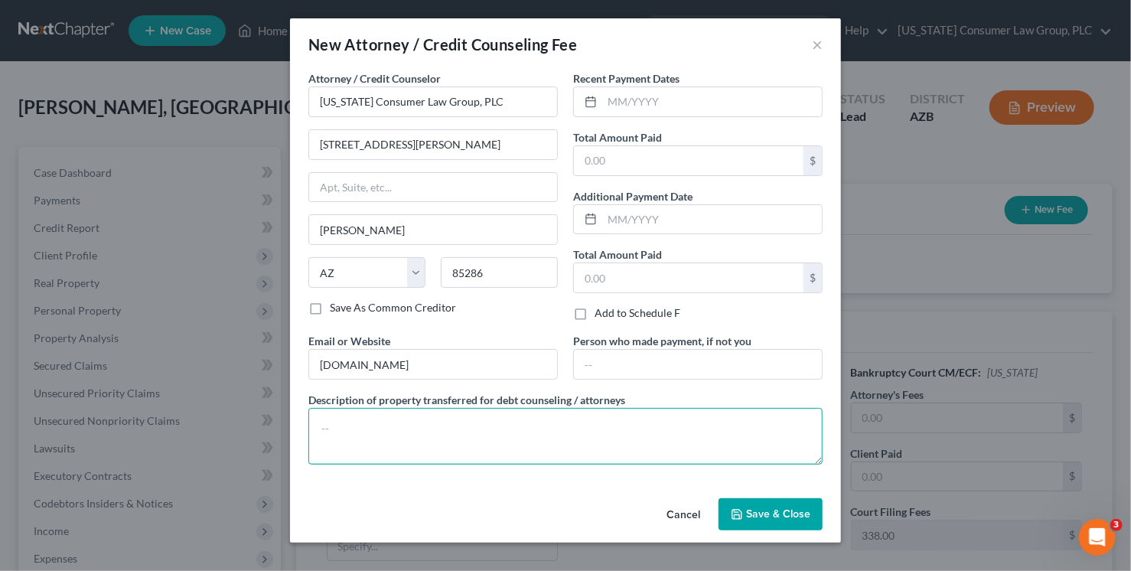
click at [363, 427] on textarea at bounding box center [565, 436] width 514 height 57
type textarea ";"
paste textarea "Filing fee: $338.00"
type textarea "Filing fee: $338.00"
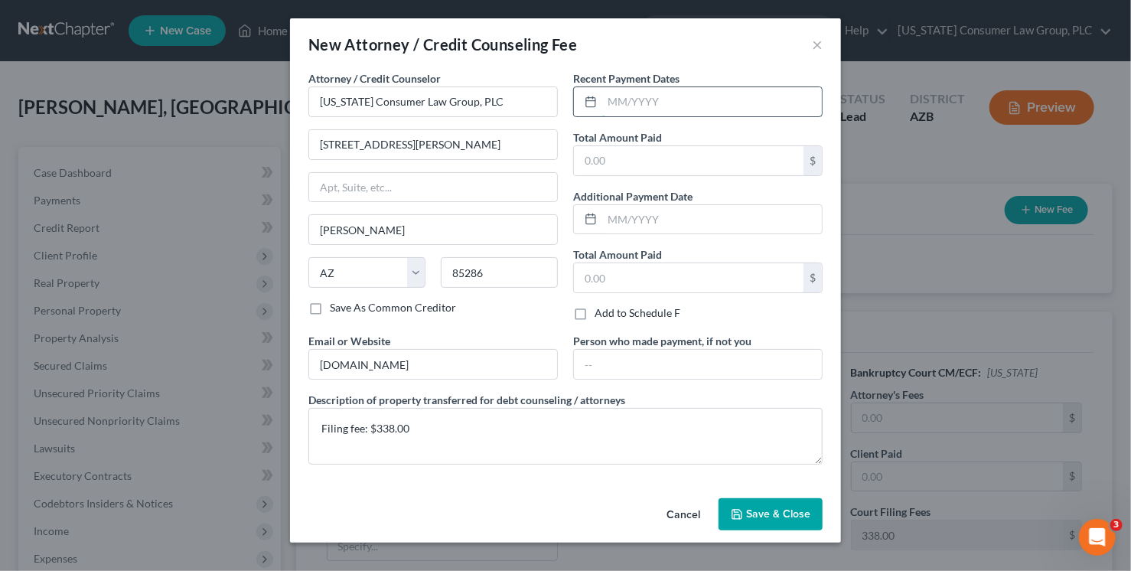
click at [626, 100] on input "text" at bounding box center [712, 101] width 220 height 29
type input "09/2025"
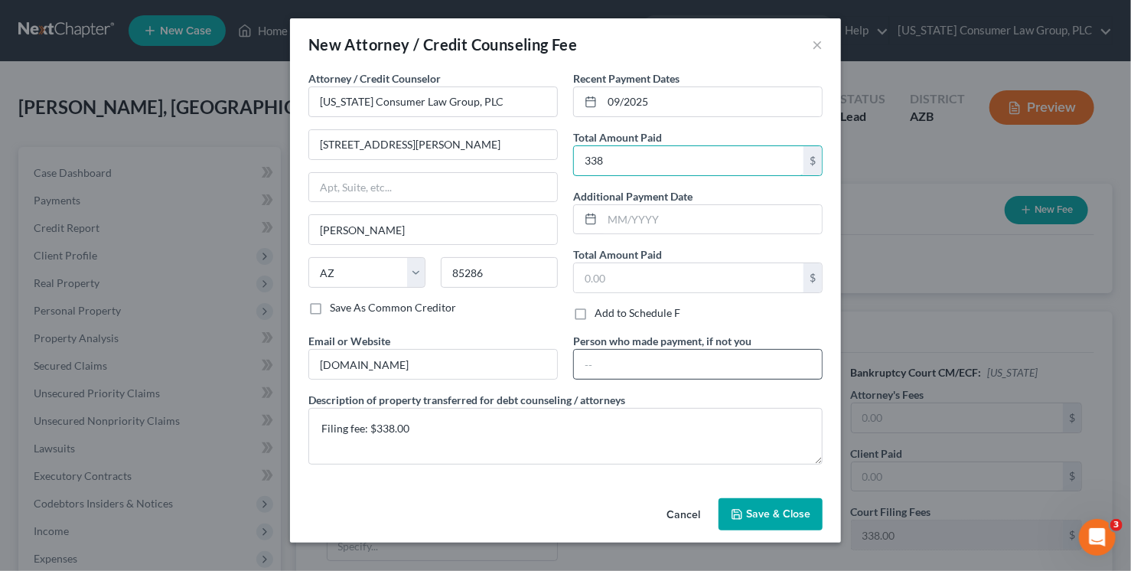
type input "338"
click at [675, 360] on input "text" at bounding box center [698, 364] width 248 height 29
type input "[PERSON_NAME]"
click at [745, 505] on button "Save & Close" at bounding box center [770, 514] width 104 height 32
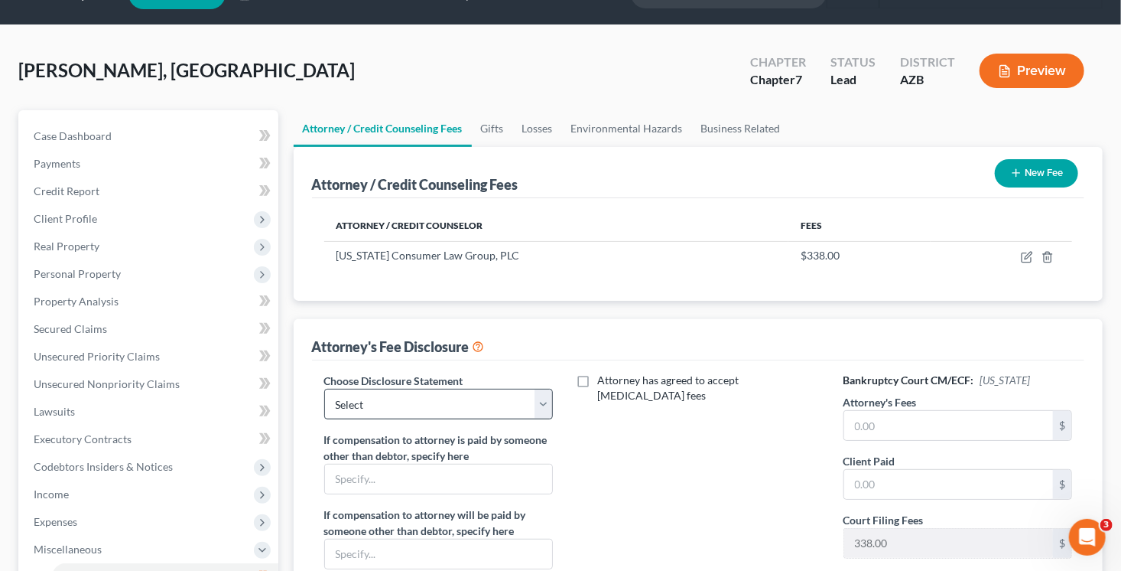
scroll to position [96, 0]
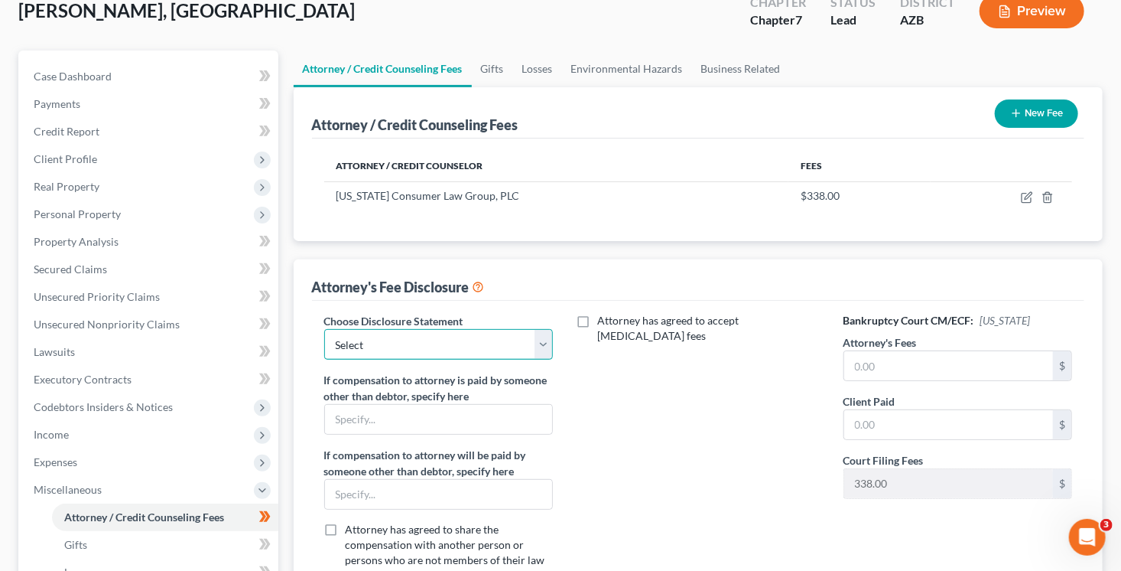
click at [433, 331] on select "Select [PERSON_NAME] [PERSON_NAME] Disclosure [PERSON_NAME] Disclosure Hout - D…" at bounding box center [438, 344] width 229 height 31
select select "5"
click at [324, 329] on select "Select [PERSON_NAME] [PERSON_NAME] Disclosure [PERSON_NAME] Disclosure Hout - D…" at bounding box center [438, 344] width 229 height 31
click at [861, 375] on input "text" at bounding box center [949, 365] width 210 height 29
type input "2,950"
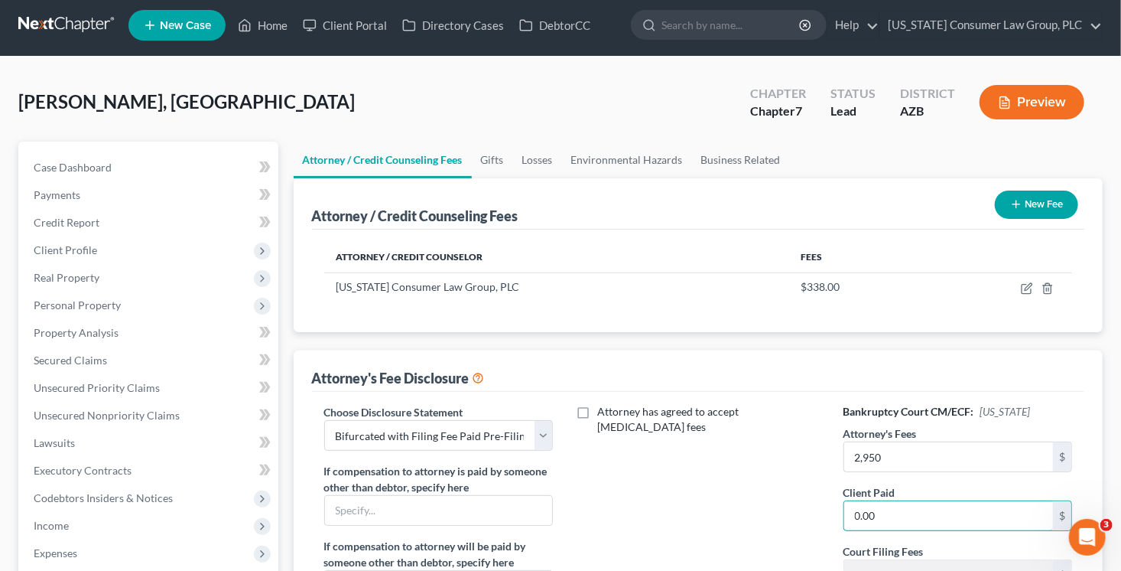
scroll to position [0, 0]
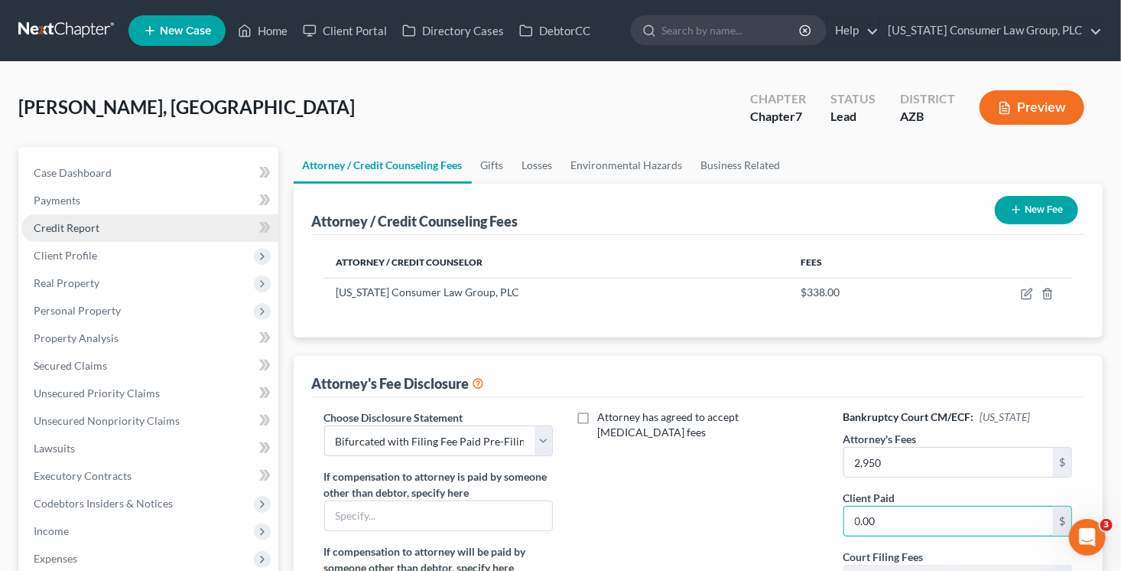
type input "0.00"
click at [121, 227] on link "Credit Report" at bounding box center [149, 228] width 257 height 28
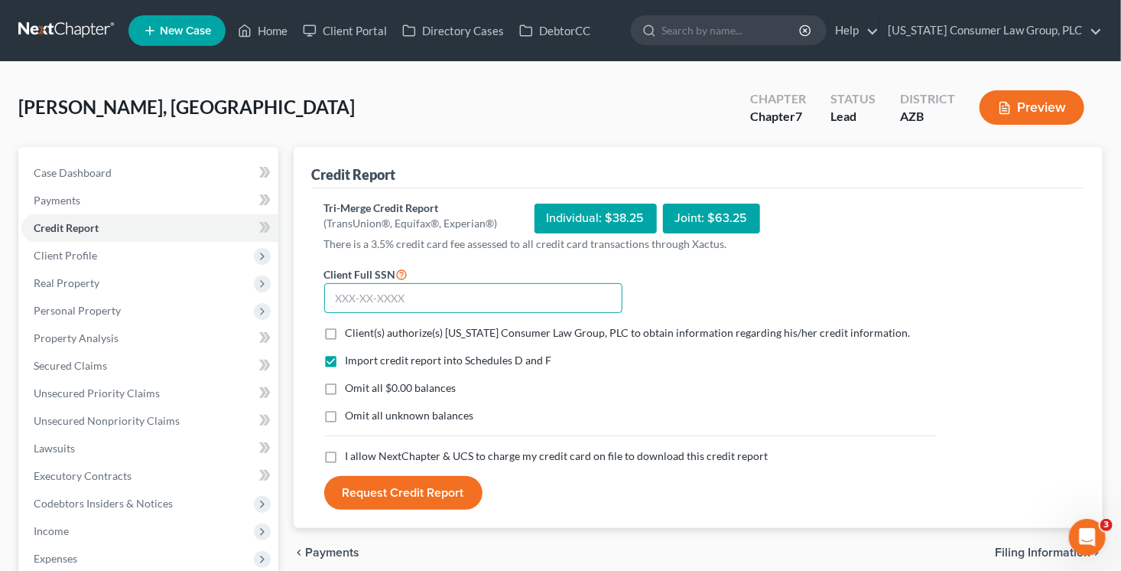
click at [448, 302] on input "text" at bounding box center [473, 298] width 298 height 31
type input "411-87-3463"
click at [448, 332] on span "Client(s) authorize(s) [US_STATE] Consumer Law Group, PLC to obtain information…" at bounding box center [628, 332] width 565 height 13
click at [362, 332] on input "Client(s) authorize(s) [US_STATE] Consumer Law Group, PLC to obtain information…" at bounding box center [357, 330] width 10 height 10
checkbox input "true"
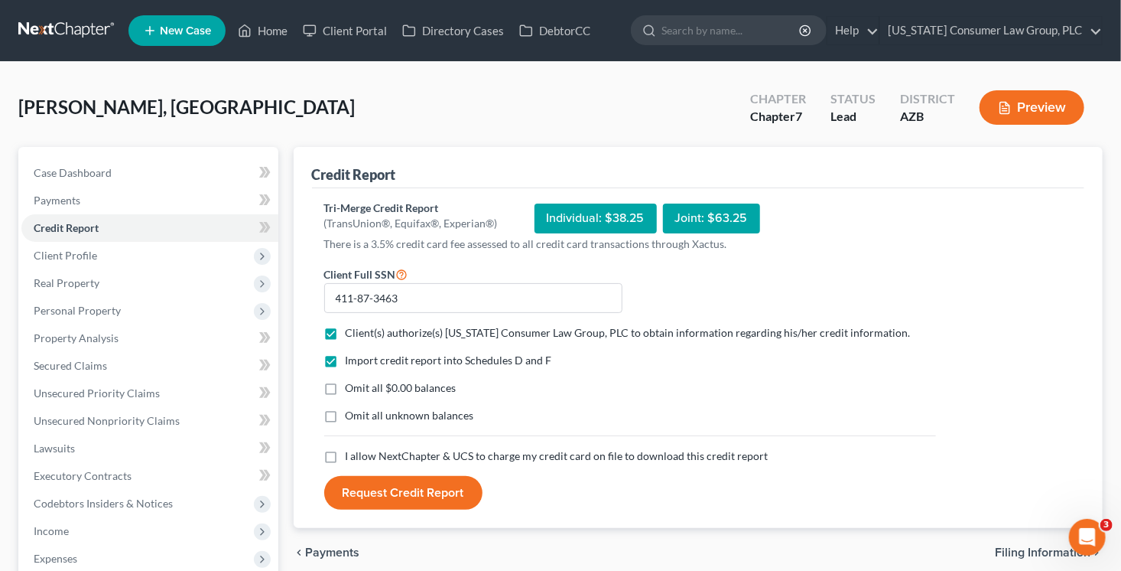
click at [428, 458] on span "I allow NextChapter & UCS to charge my credit card on file to download this cre…" at bounding box center [557, 455] width 423 height 13
click at [362, 458] on input "I allow NextChapter & UCS to charge my credit card on file to download this cre…" at bounding box center [357, 453] width 10 height 10
checkbox input "true"
click at [407, 486] on button "Request Credit Report" at bounding box center [403, 493] width 158 height 34
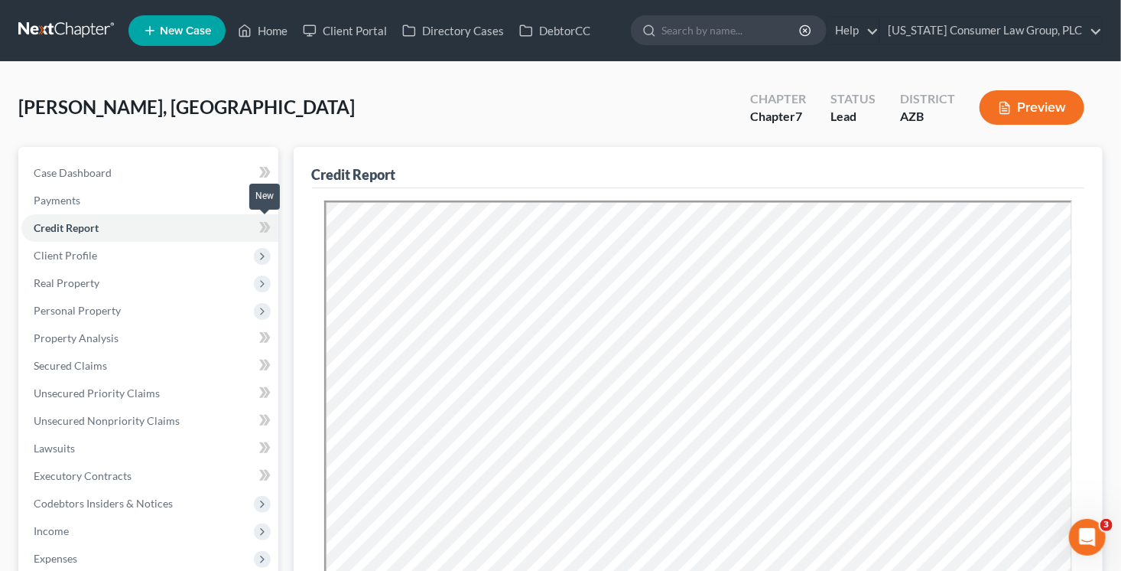
click at [268, 231] on icon at bounding box center [264, 227] width 11 height 19
click at [269, 233] on icon at bounding box center [264, 227] width 11 height 19
click at [269, 259] on icon at bounding box center [262, 256] width 17 height 17
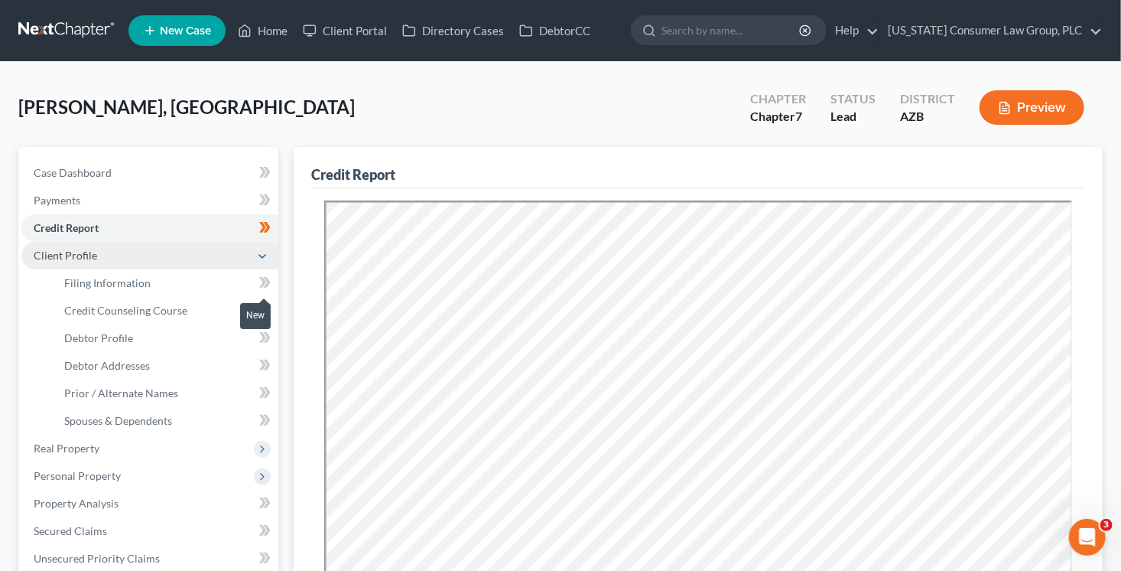
click at [268, 283] on icon at bounding box center [264, 282] width 11 height 19
click at [270, 346] on icon at bounding box center [264, 337] width 11 height 19
click at [212, 339] on link "Debtor Profile" at bounding box center [165, 338] width 226 height 28
select select "0"
select select "2"
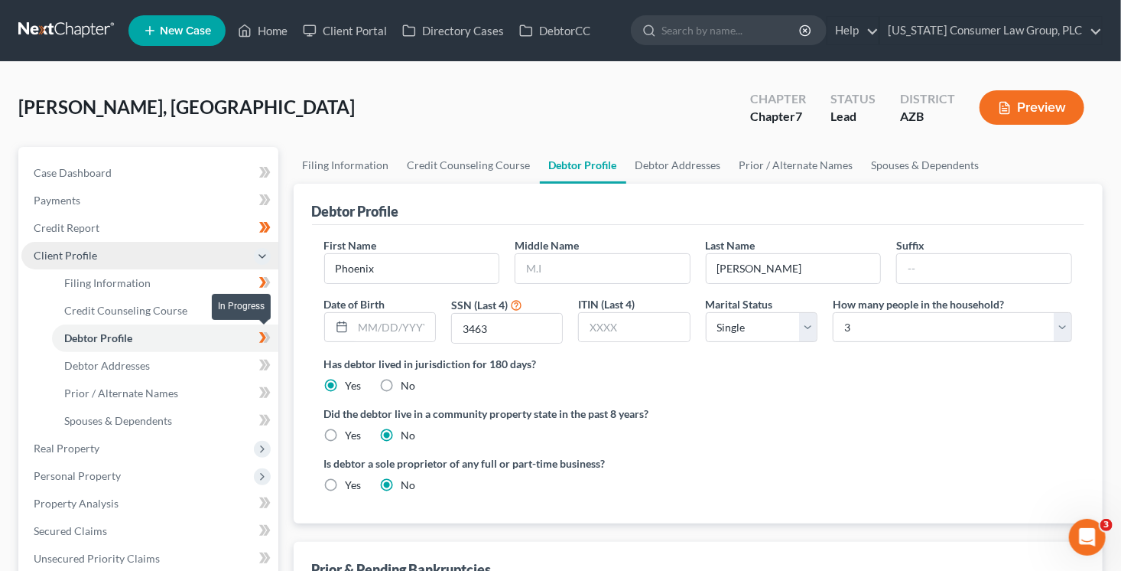
click at [276, 339] on span at bounding box center [265, 339] width 27 height 23
click at [559, 264] on input "text" at bounding box center [603, 268] width 174 height 29
type input "Rain"
click at [397, 324] on input "text" at bounding box center [394, 327] width 82 height 29
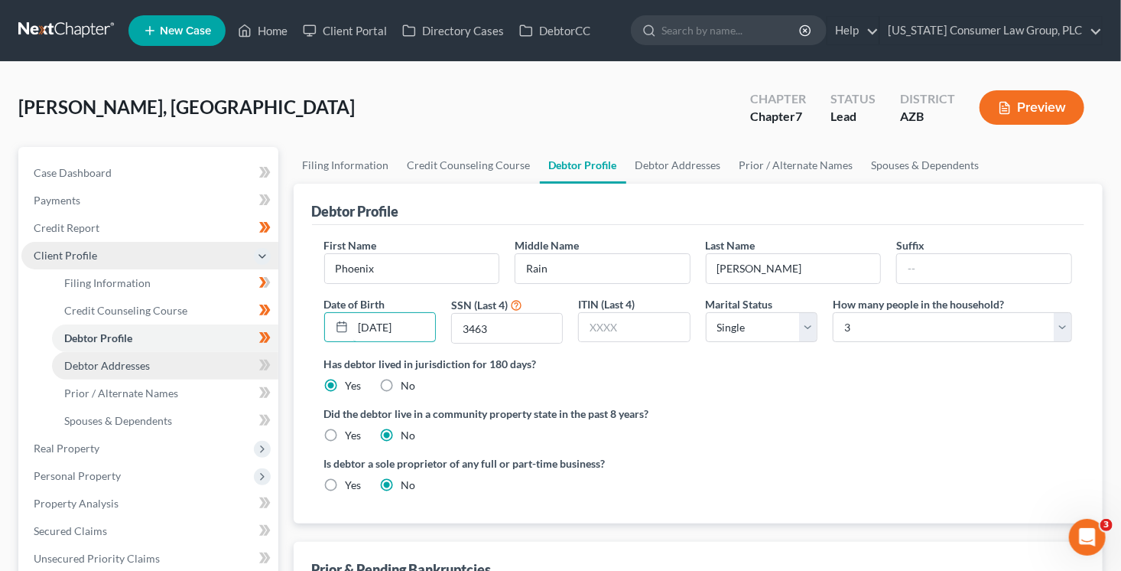
type input "[DATE]"
click at [248, 373] on link "Debtor Addresses" at bounding box center [165, 366] width 226 height 28
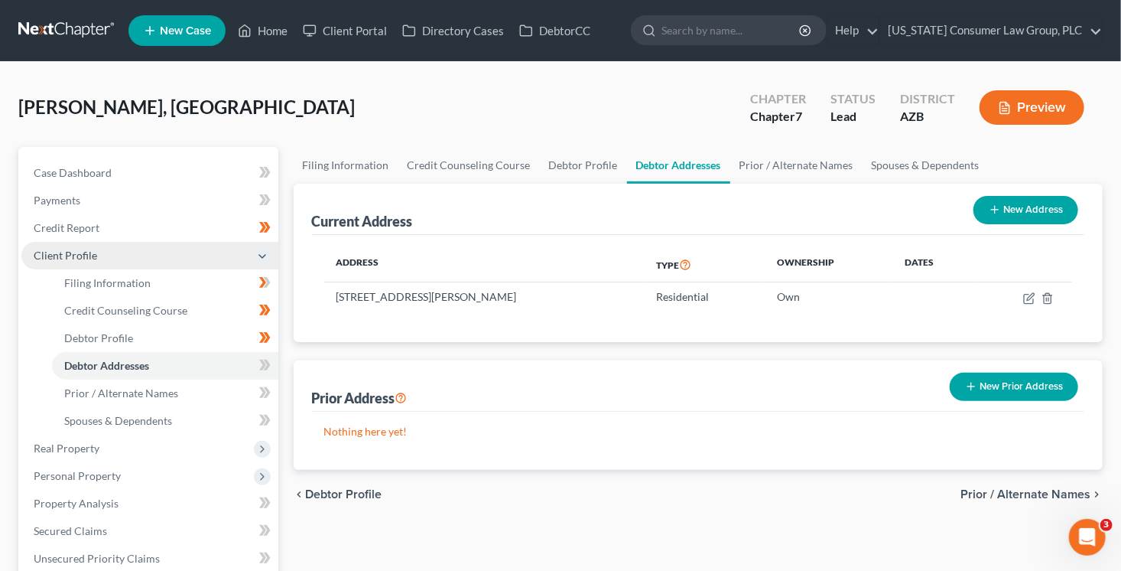
click at [262, 369] on icon at bounding box center [264, 365] width 11 height 19
click at [210, 393] on link "Prior / Alternate Names" at bounding box center [165, 393] width 226 height 28
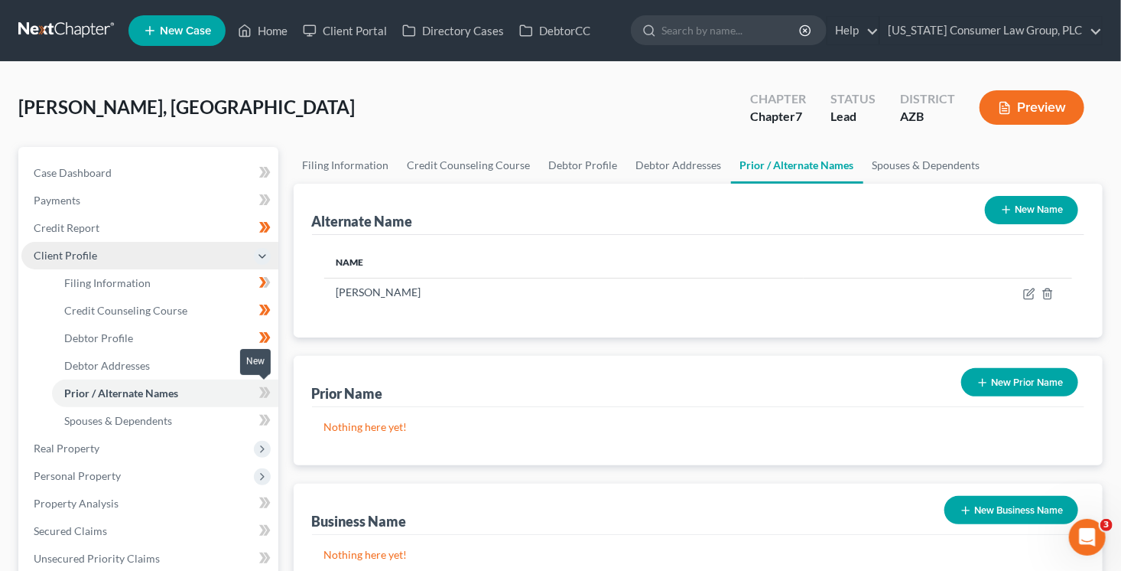
click at [258, 395] on span at bounding box center [265, 394] width 27 height 23
click at [217, 425] on link "Spouses & Dependents" at bounding box center [165, 421] width 226 height 28
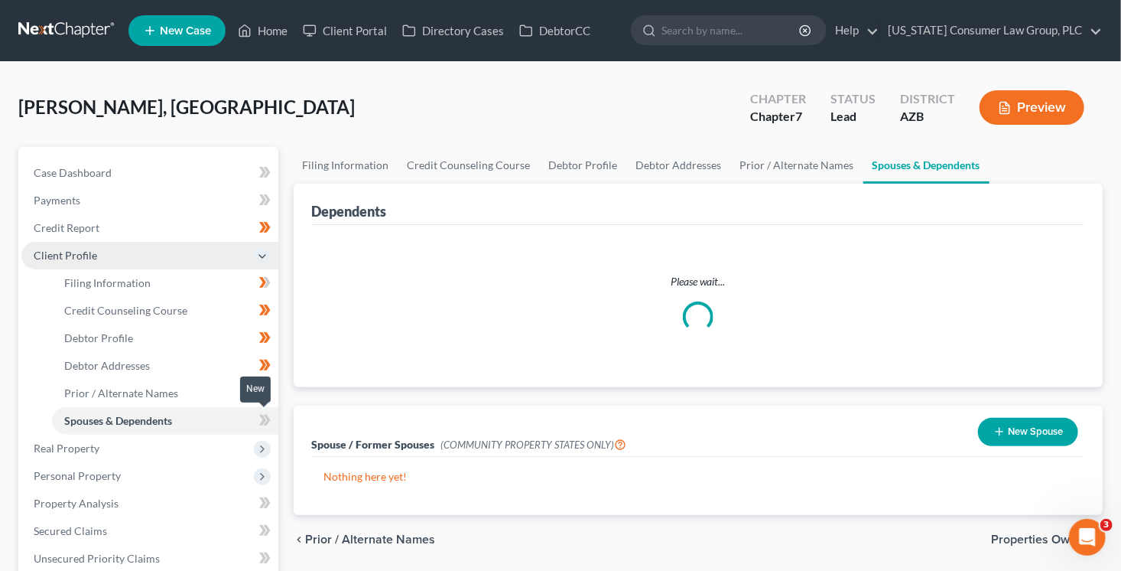
click at [267, 420] on icon at bounding box center [266, 420] width 7 height 11
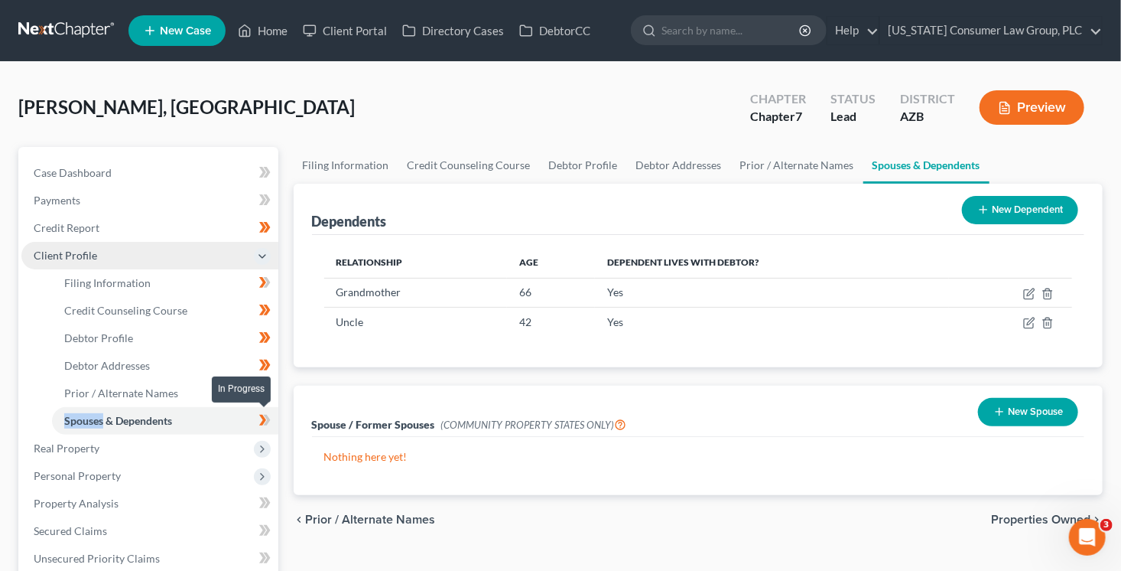
click at [267, 420] on icon at bounding box center [266, 420] width 7 height 11
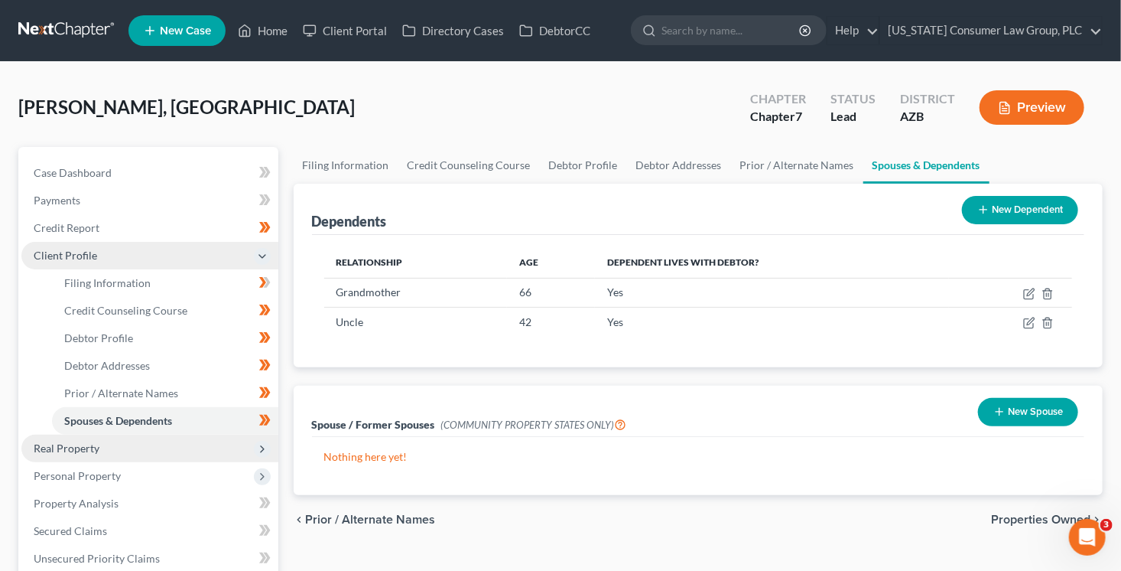
click at [225, 444] on span "Real Property" at bounding box center [149, 448] width 257 height 28
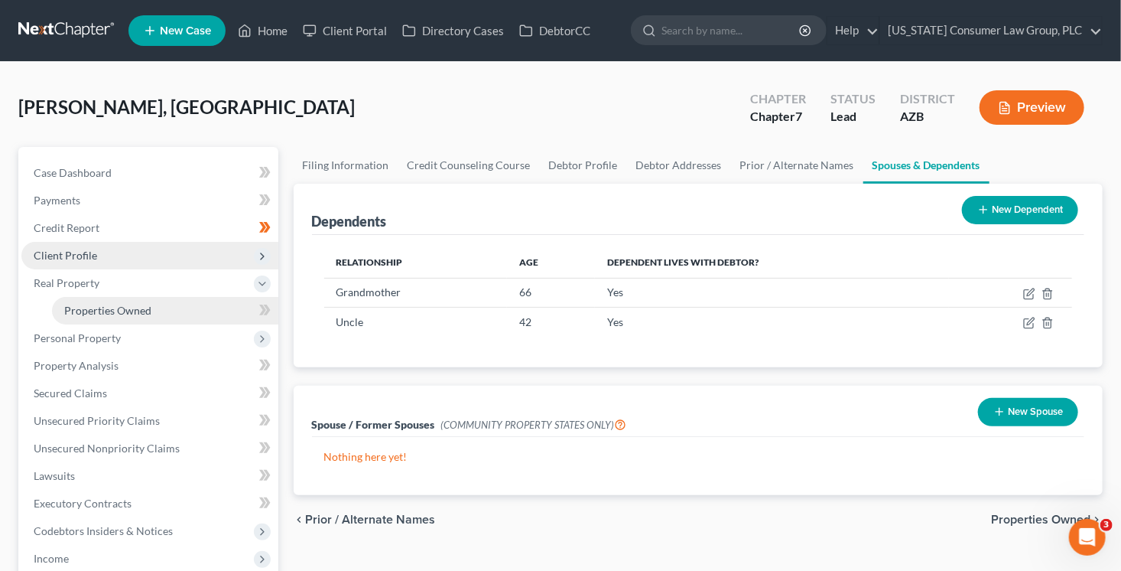
click at [179, 319] on link "Properties Owned" at bounding box center [165, 311] width 226 height 28
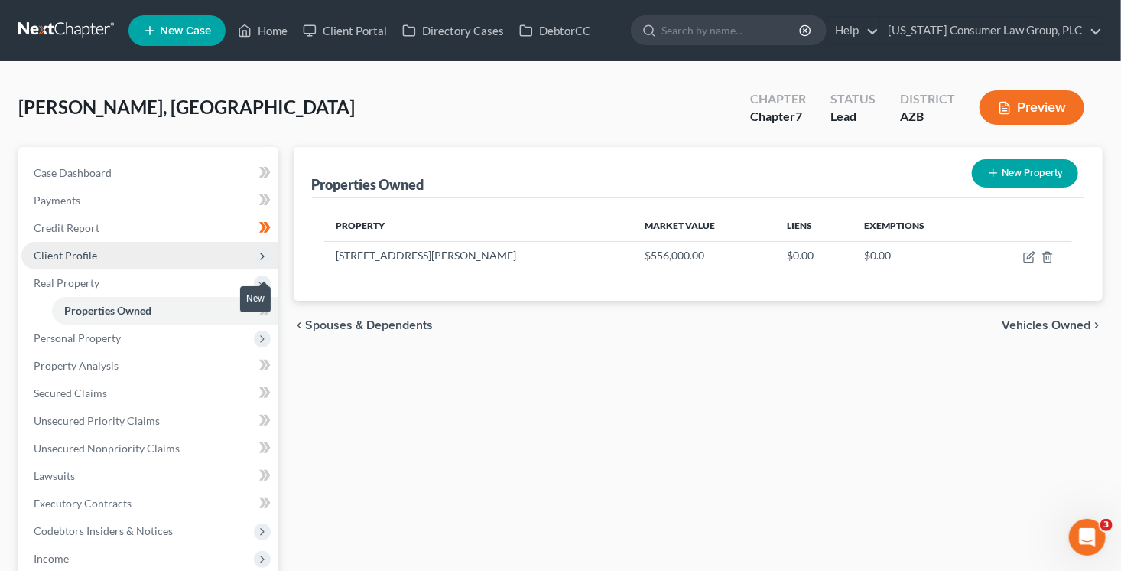
click at [271, 317] on span at bounding box center [265, 312] width 27 height 23
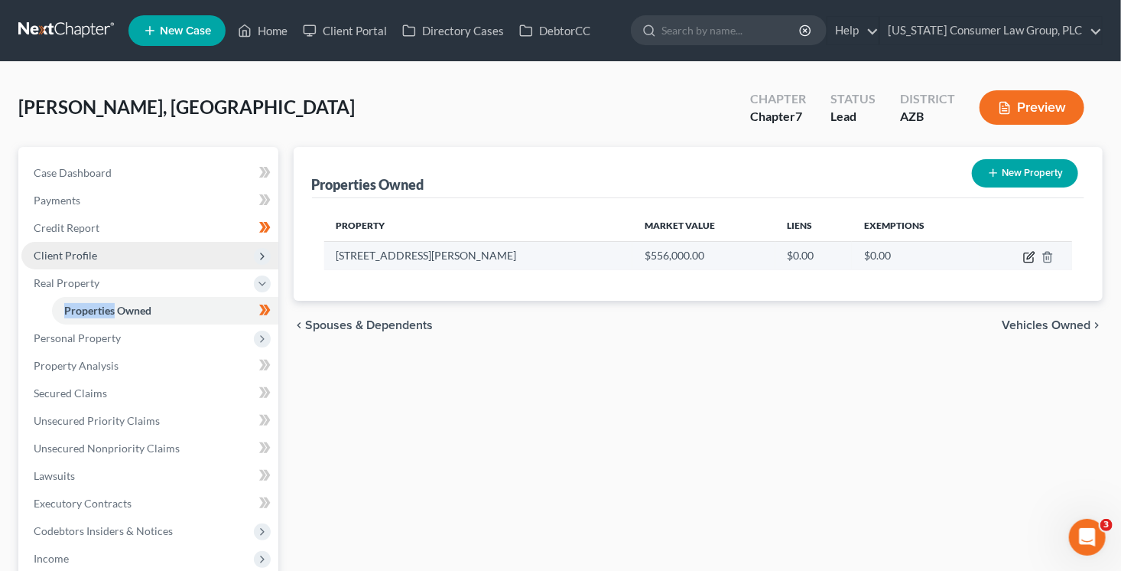
click at [1029, 261] on icon "button" at bounding box center [1028, 257] width 9 height 9
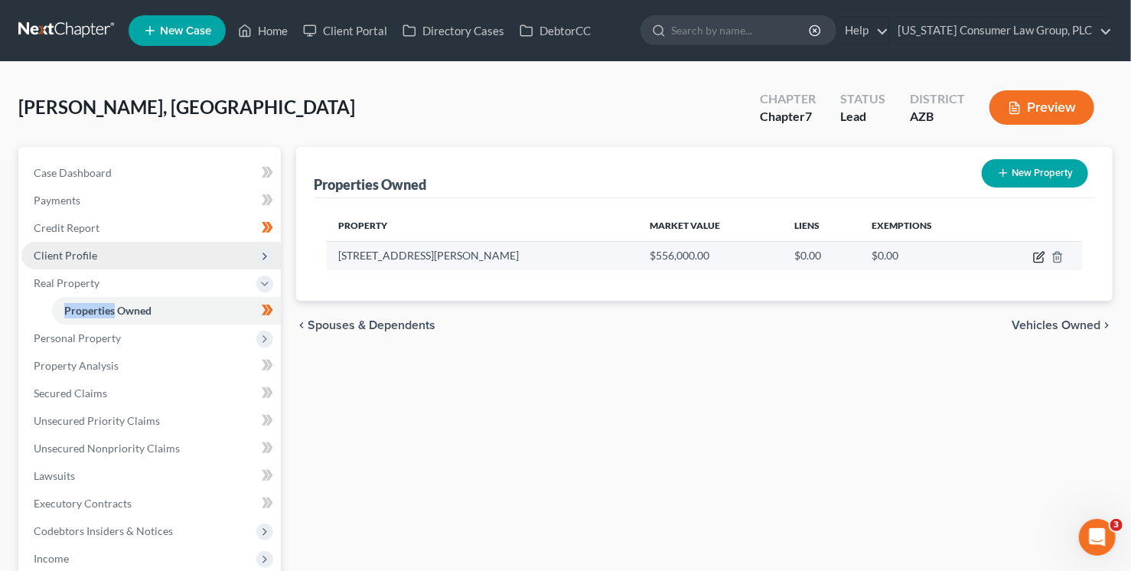
select select "3"
select select "7"
select select "0"
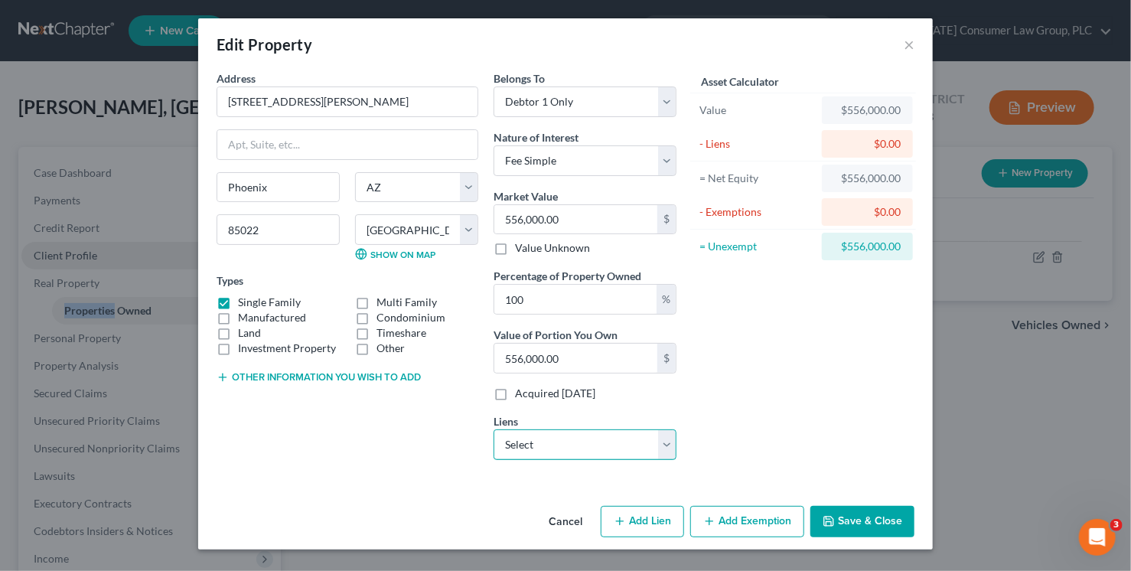
click at [600, 441] on select "Select Cbna - $0.00 Chryslercap - $0.00 Desert Financial Cre - $0.00 First Cu -…" at bounding box center [584, 444] width 183 height 31
click at [560, 521] on button "Cancel" at bounding box center [565, 522] width 58 height 31
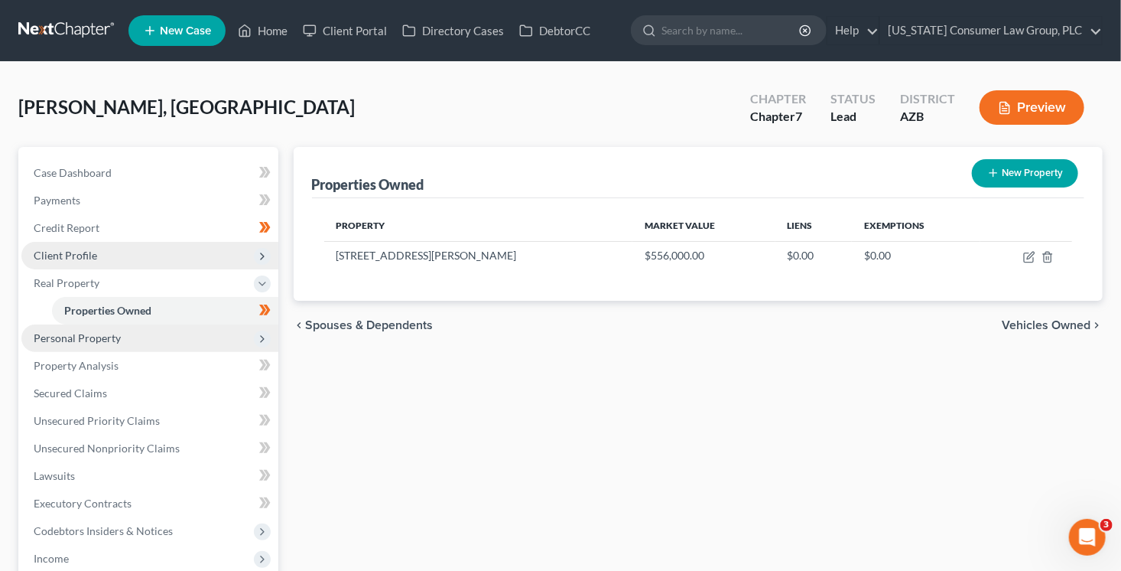
click at [145, 344] on span "Personal Property" at bounding box center [149, 338] width 257 height 28
